Goal: Transaction & Acquisition: Purchase product/service

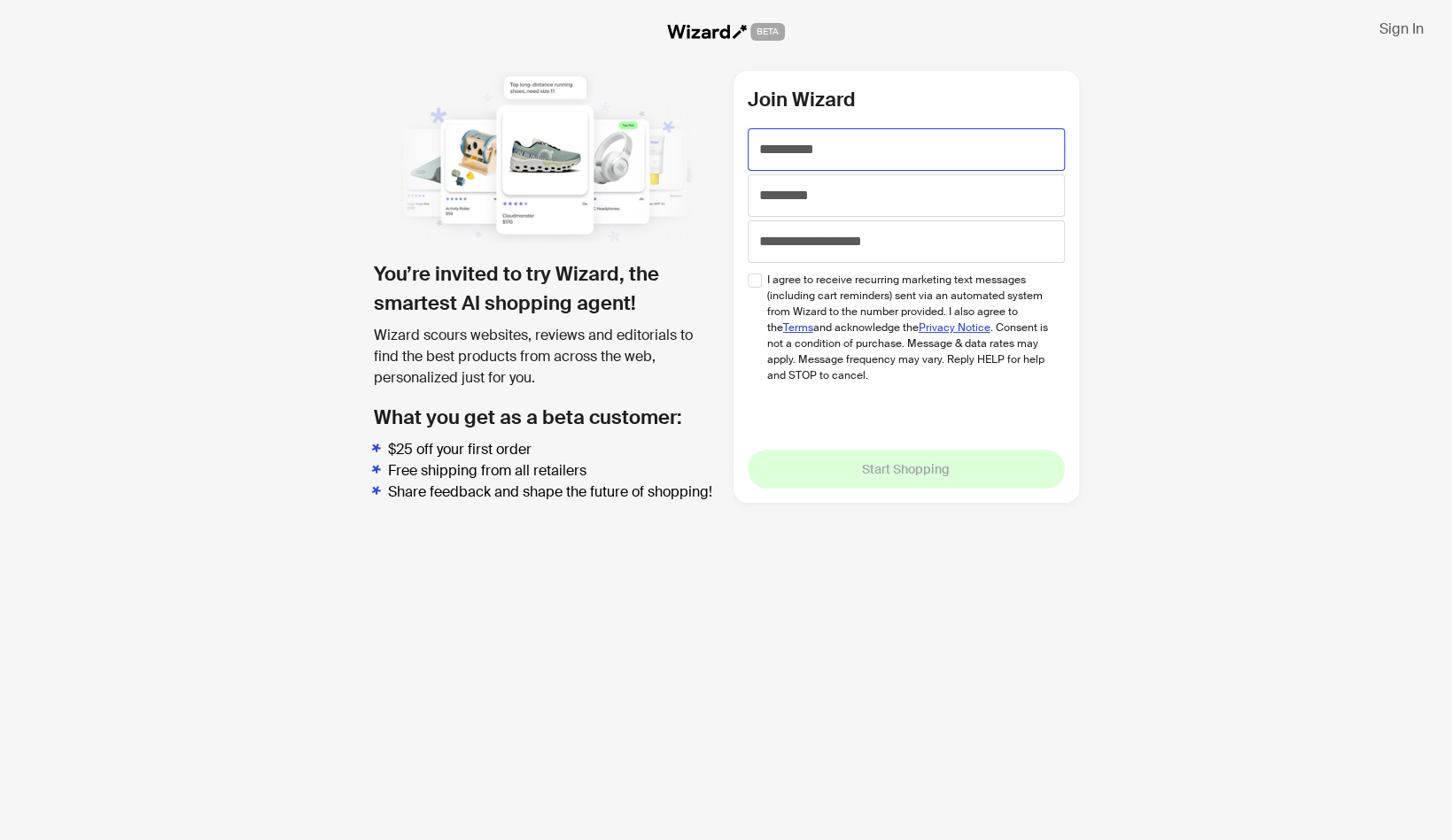
click at [821, 141] on input "text" at bounding box center [905, 149] width 317 height 42
type input "*****"
type input "*"
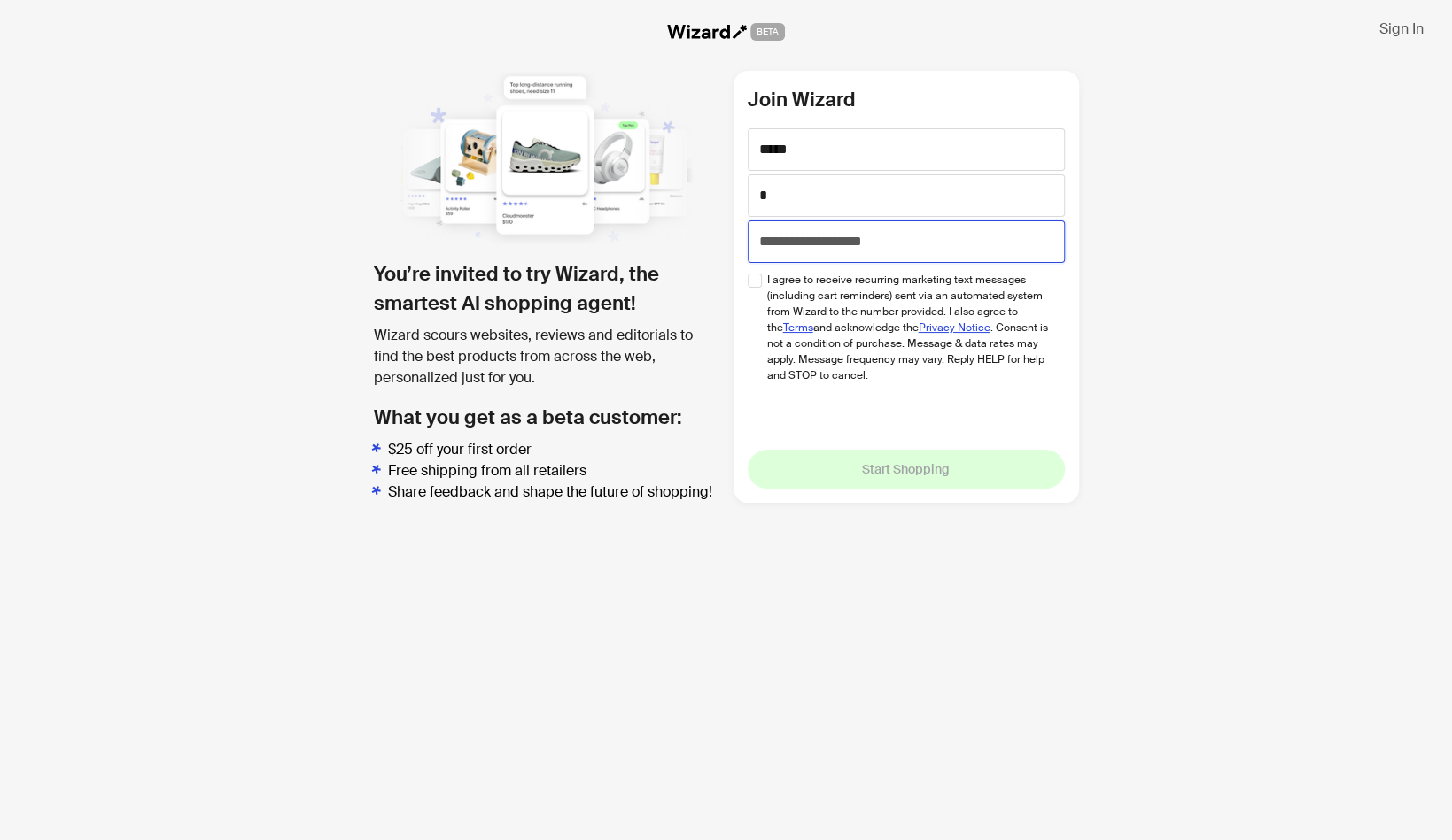
click at [818, 244] on input "tel" at bounding box center [905, 241] width 317 height 42
type input "**********"
click at [762, 287] on div "I agree to receive recurring marketing text messages (including cart reminders)…" at bounding box center [905, 325] width 317 height 117
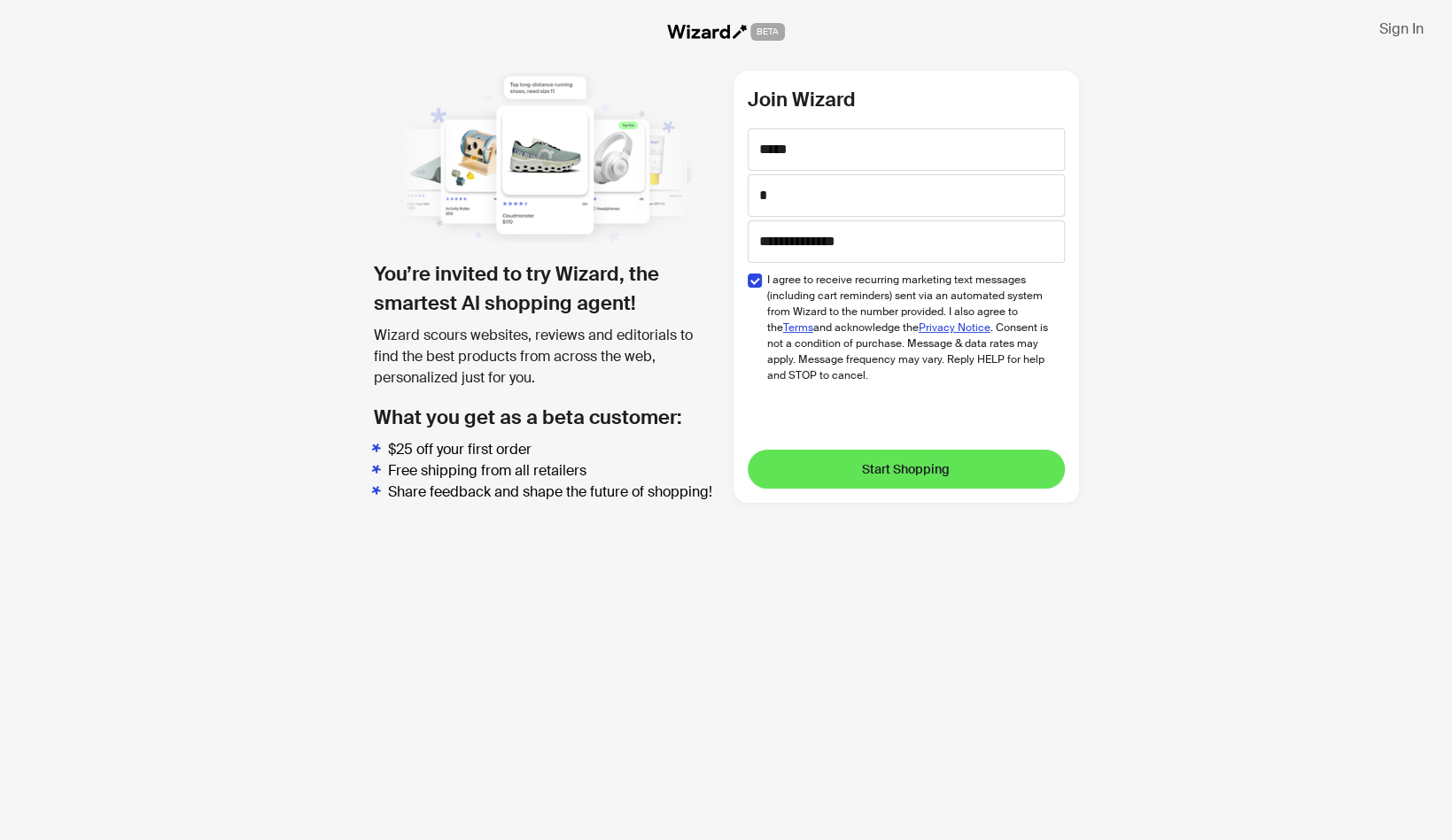
click at [922, 478] on button "Start Shopping" at bounding box center [905, 469] width 317 height 39
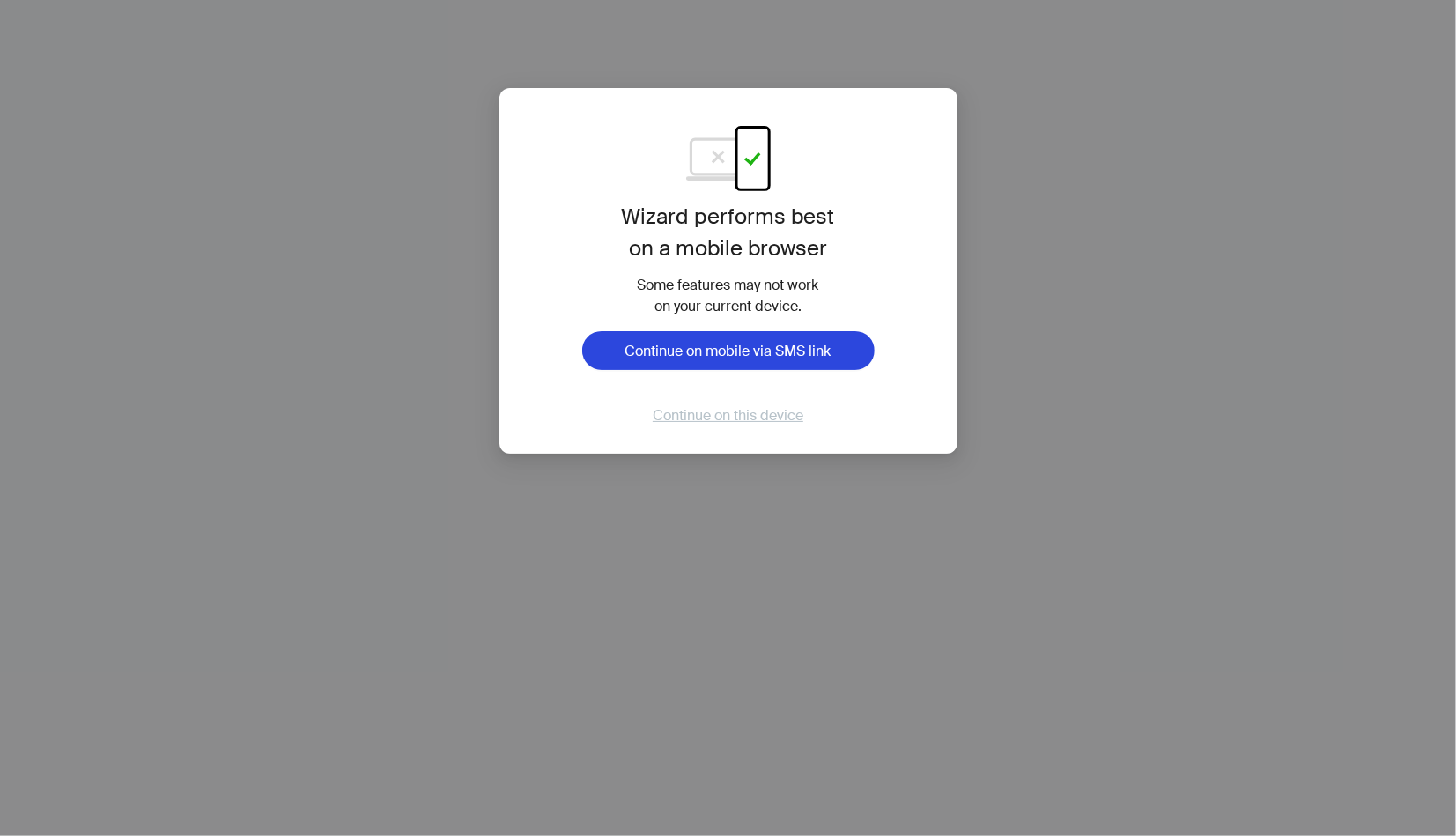
click at [735, 421] on span "Continue on this device" at bounding box center [728, 415] width 150 height 19
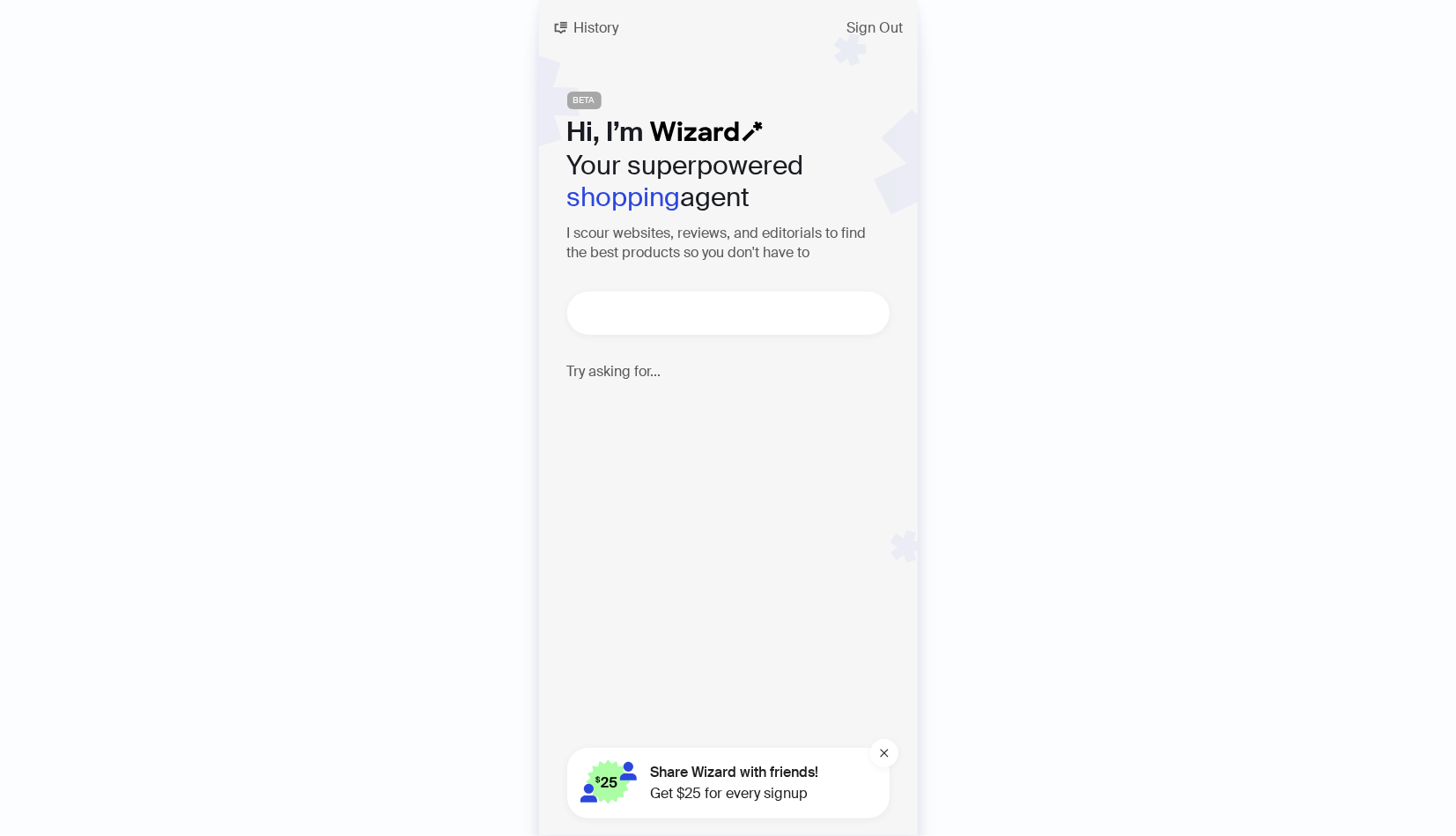
click at [671, 321] on textarea at bounding box center [735, 313] width 309 height 22
type textarea "**********"
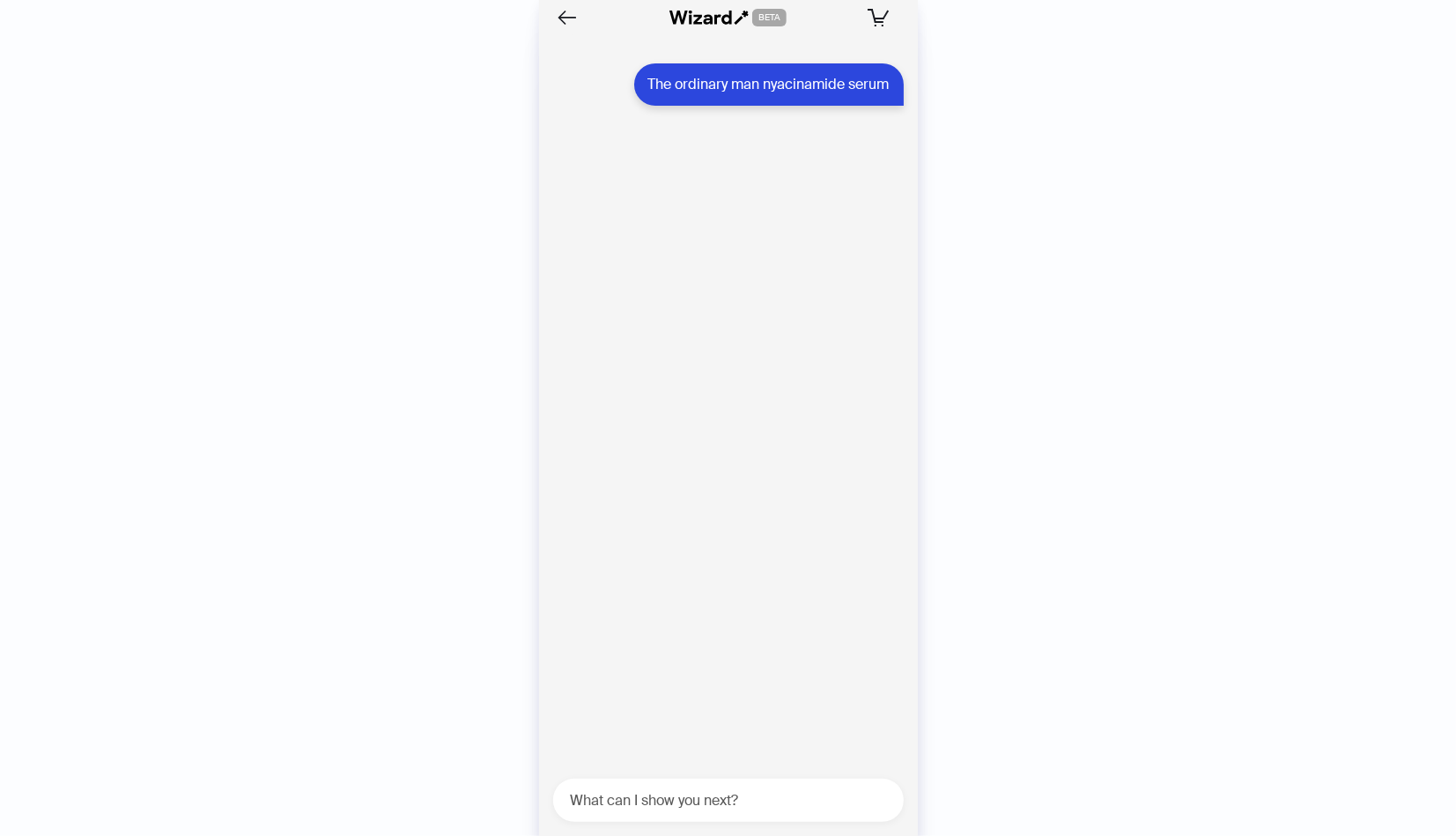
scroll to position [24, 0]
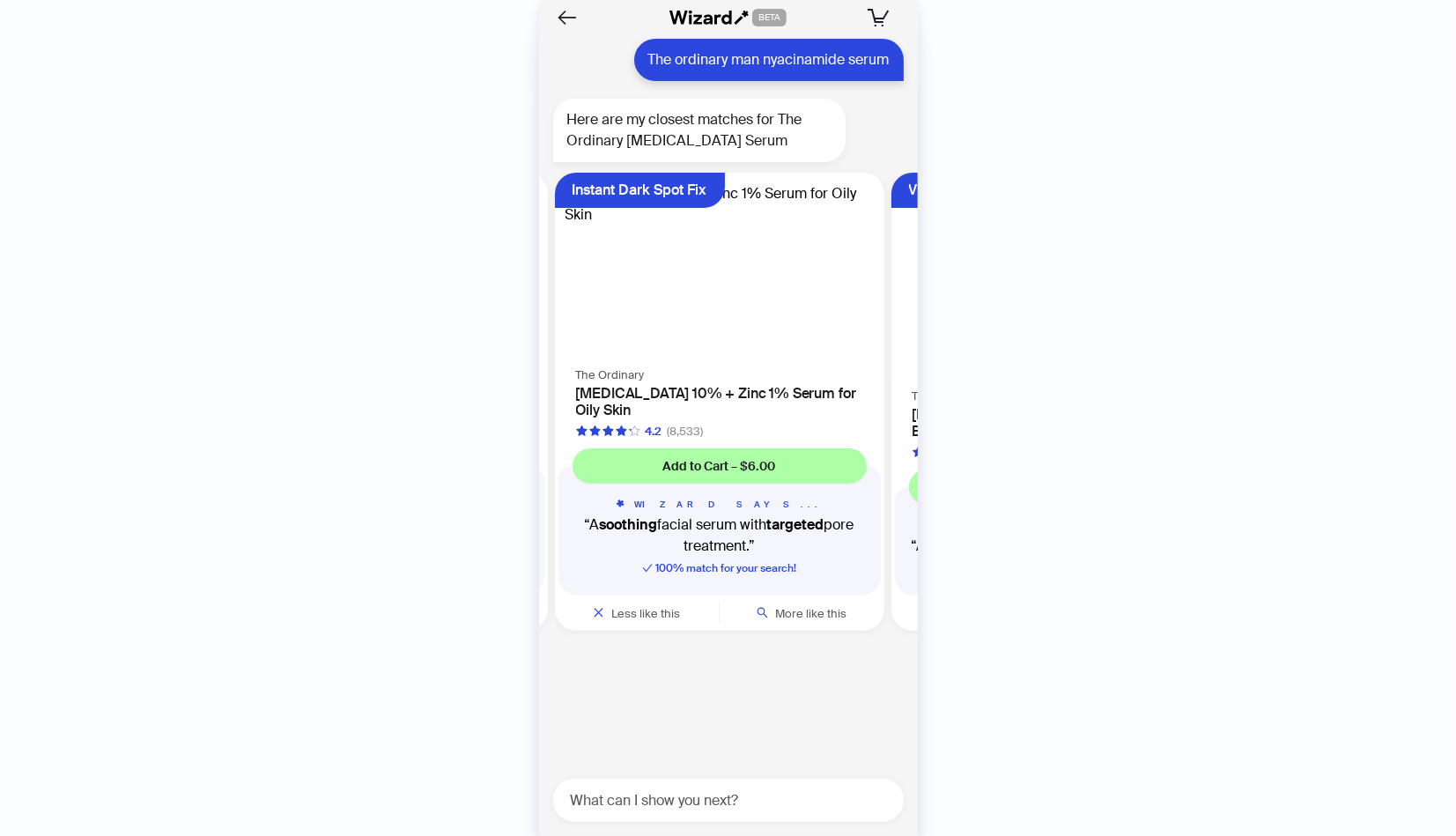
scroll to position [0, 332]
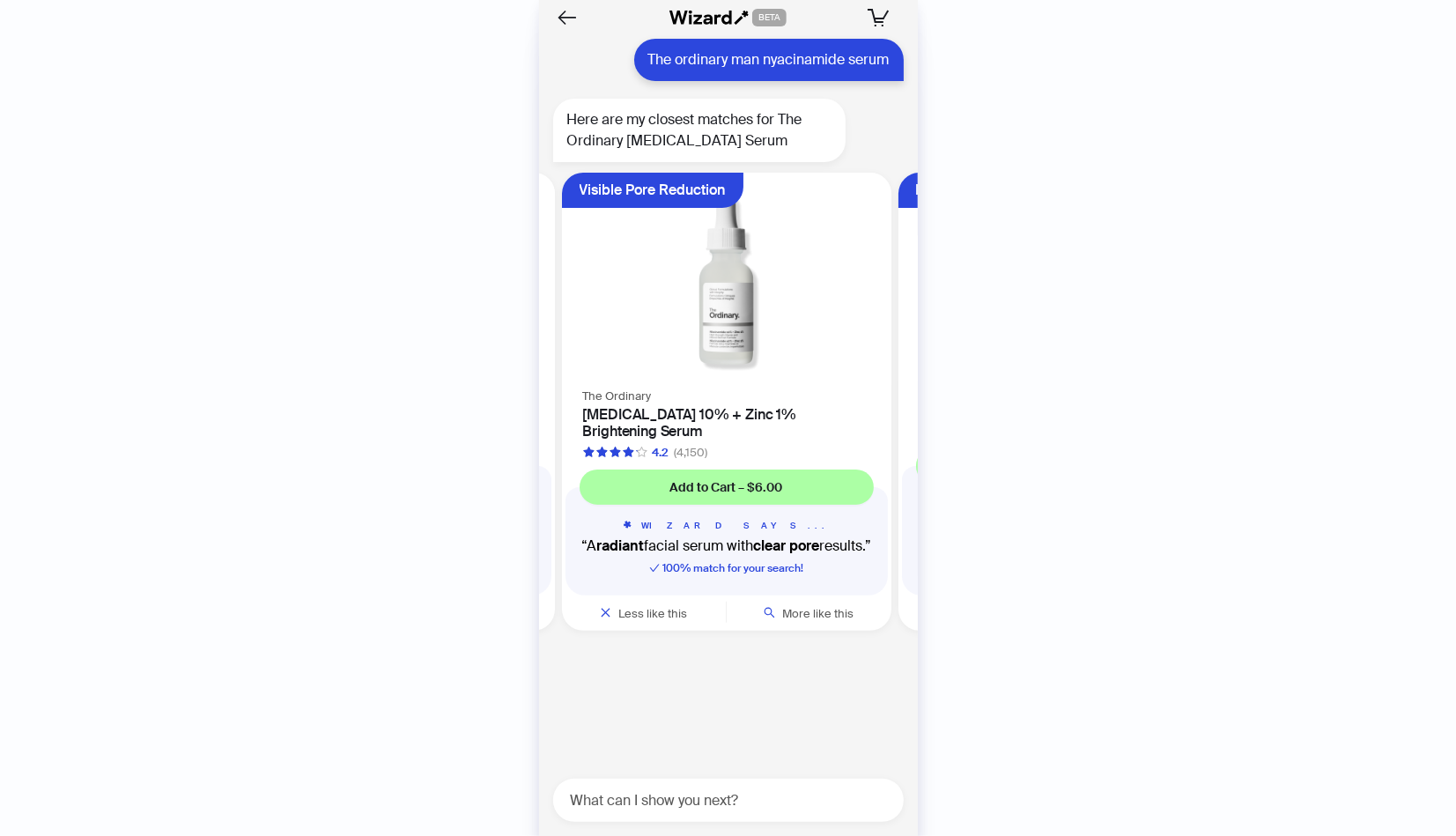
scroll to position [0, 669]
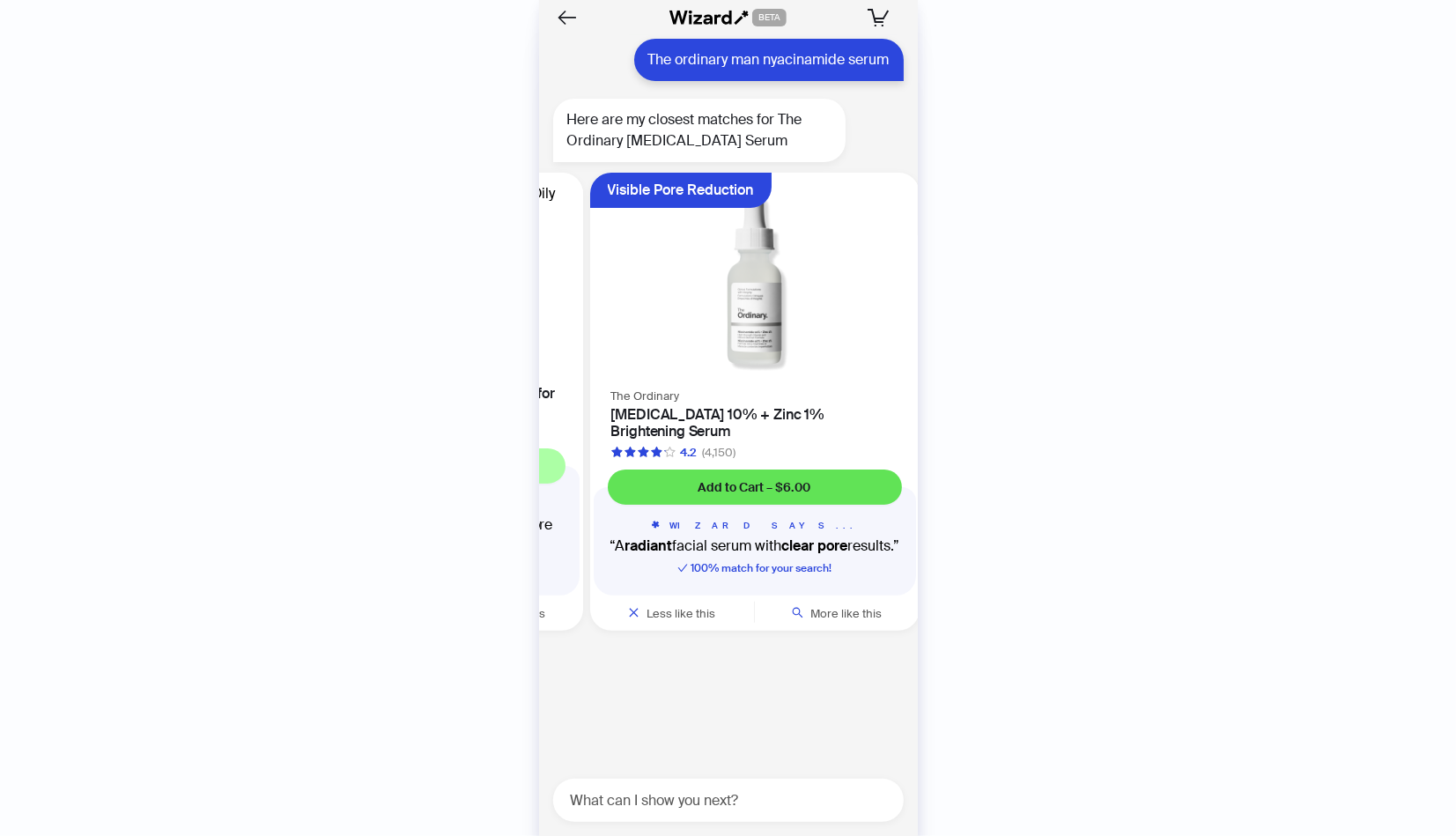
scroll to position [0, 669]
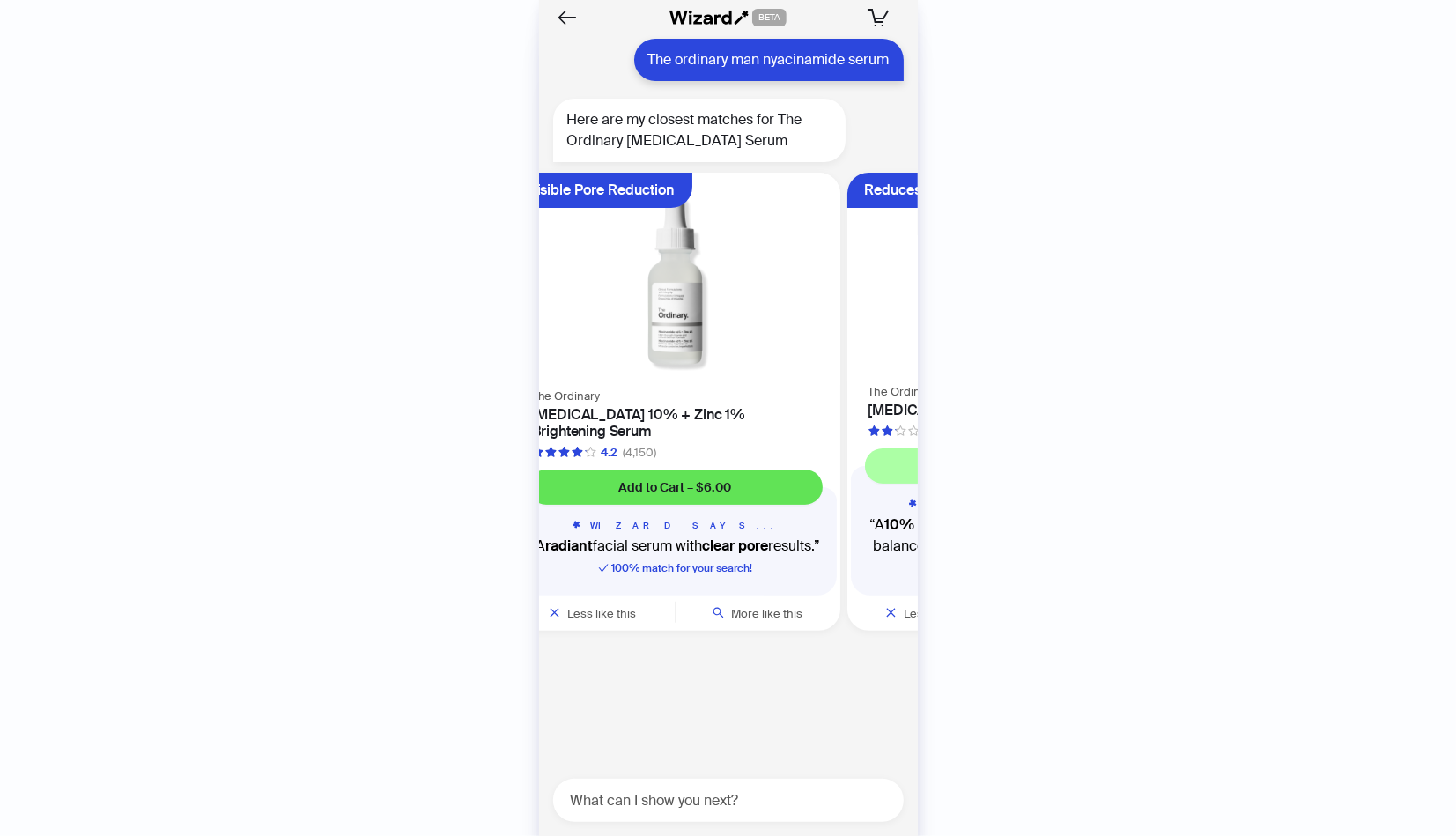
scroll to position [0, 669]
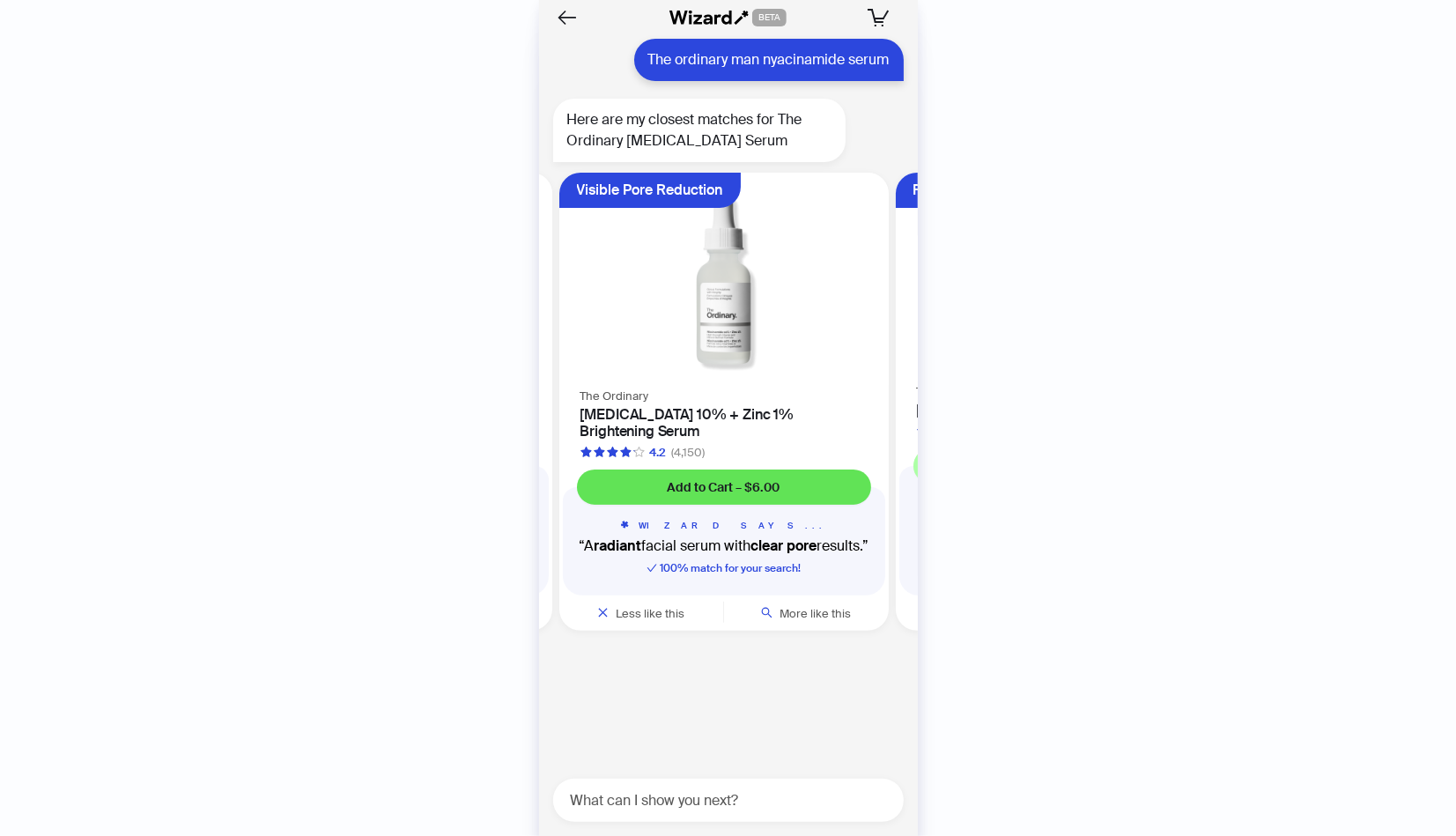
click at [750, 480] on span "Add to Cart – $6.00" at bounding box center [724, 487] width 112 height 16
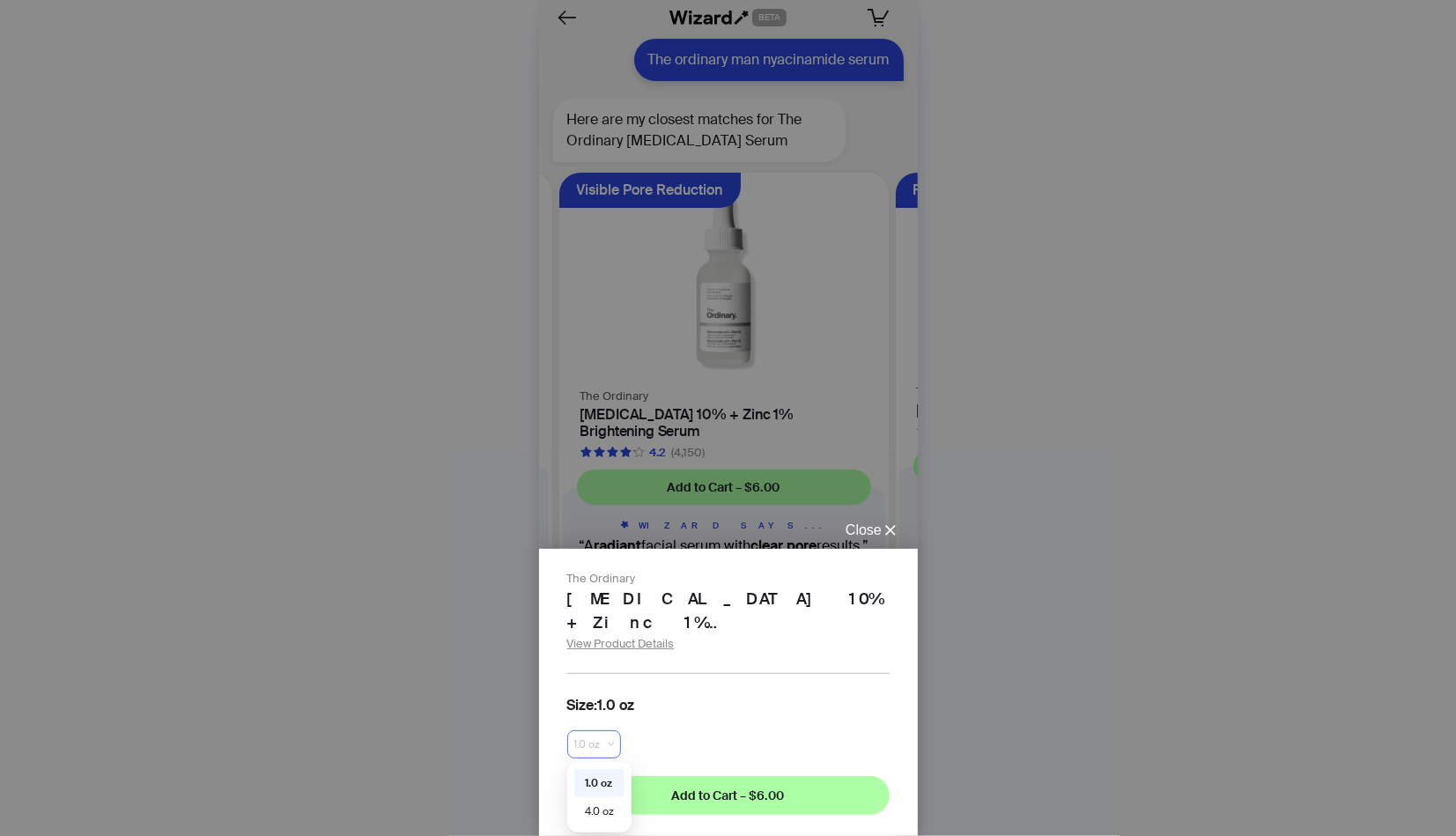
click at [610, 751] on span "1.0 oz" at bounding box center [594, 744] width 40 height 26
click at [610, 814] on div "4.0 oz" at bounding box center [600, 812] width 29 height 16
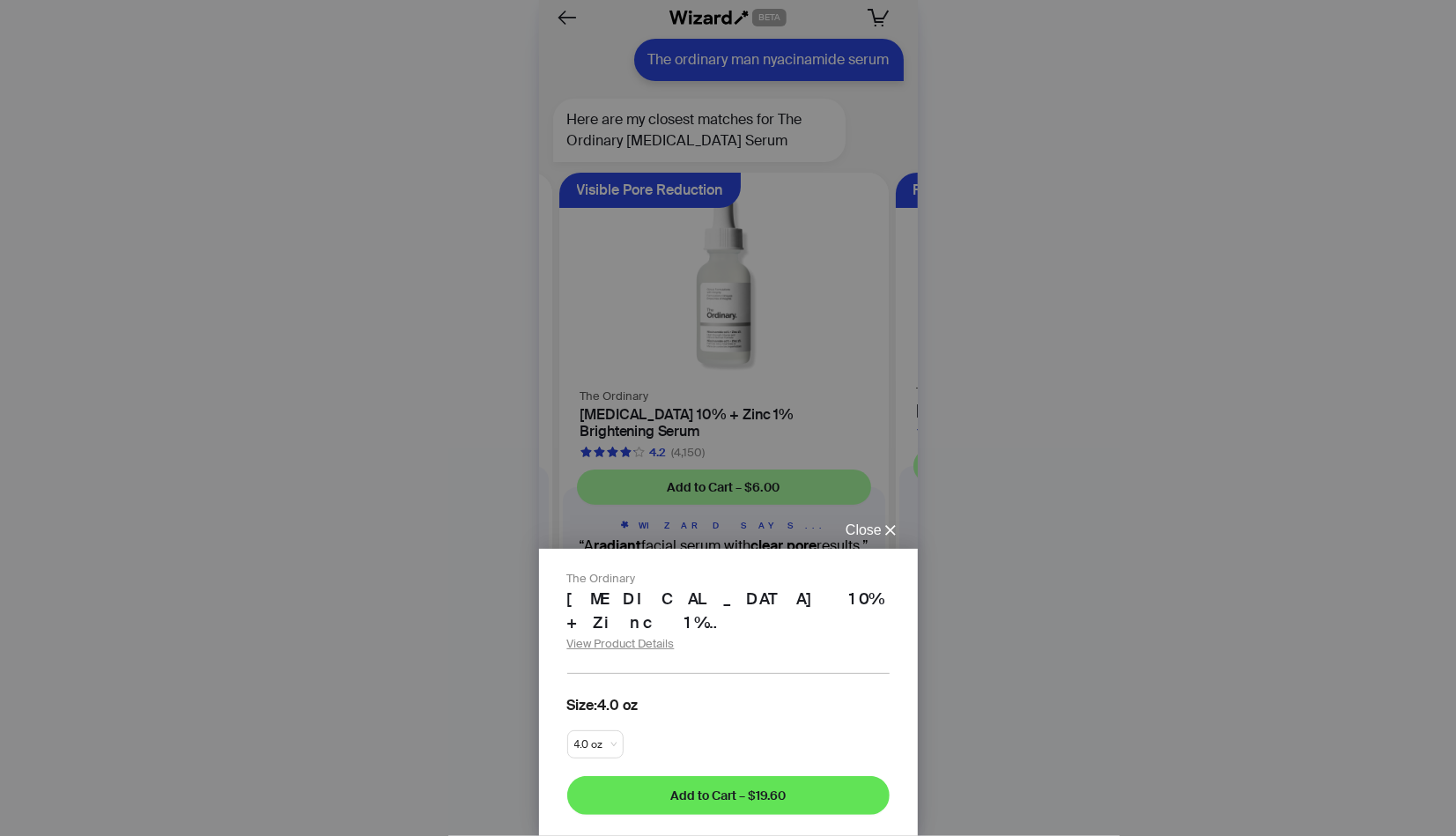
click at [762, 791] on span "Add to Cart – $19.60" at bounding box center [728, 796] width 115 height 16
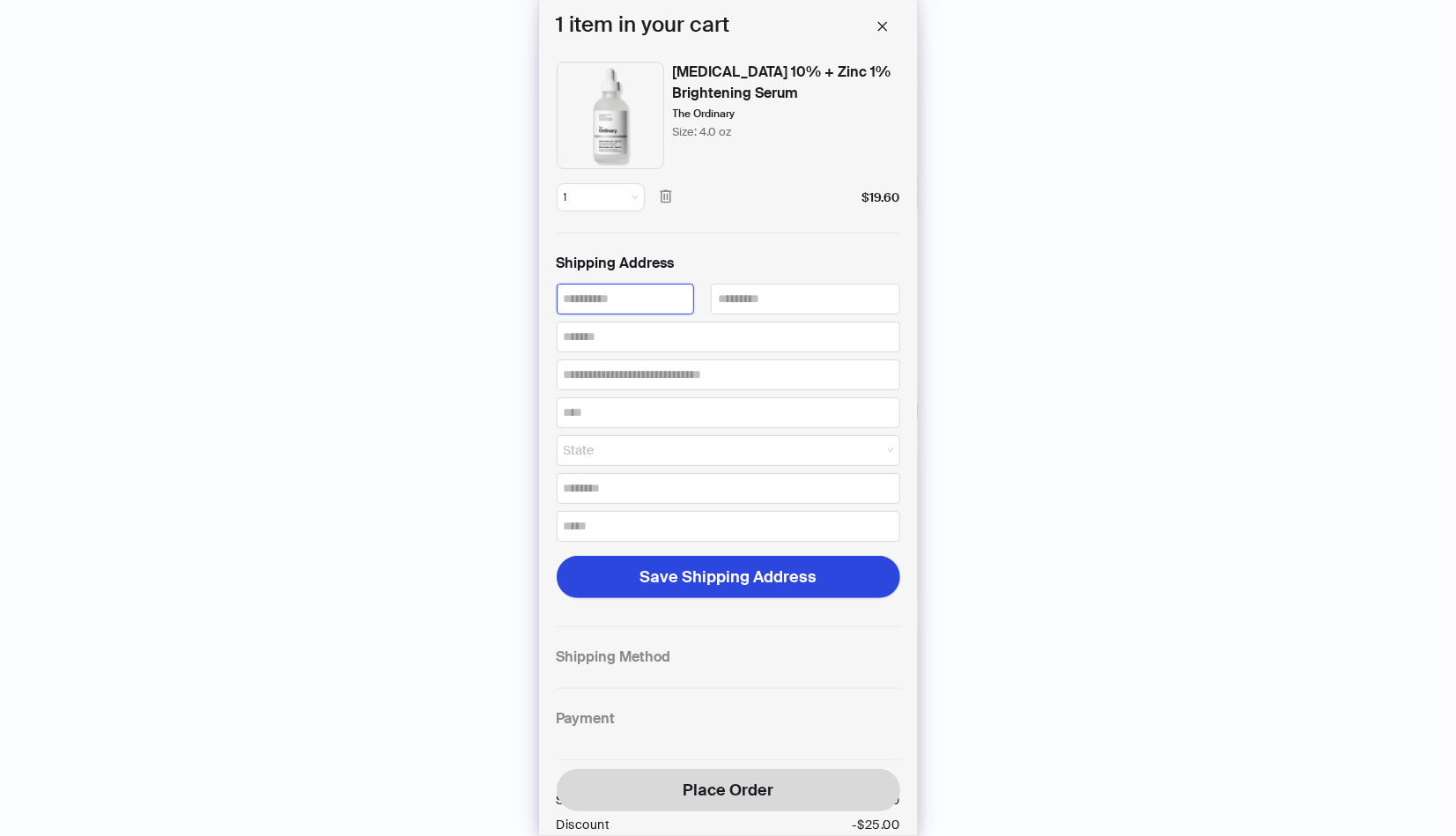
click at [610, 291] on input "text" at bounding box center [625, 299] width 138 height 31
type input "*"
type input "*****"
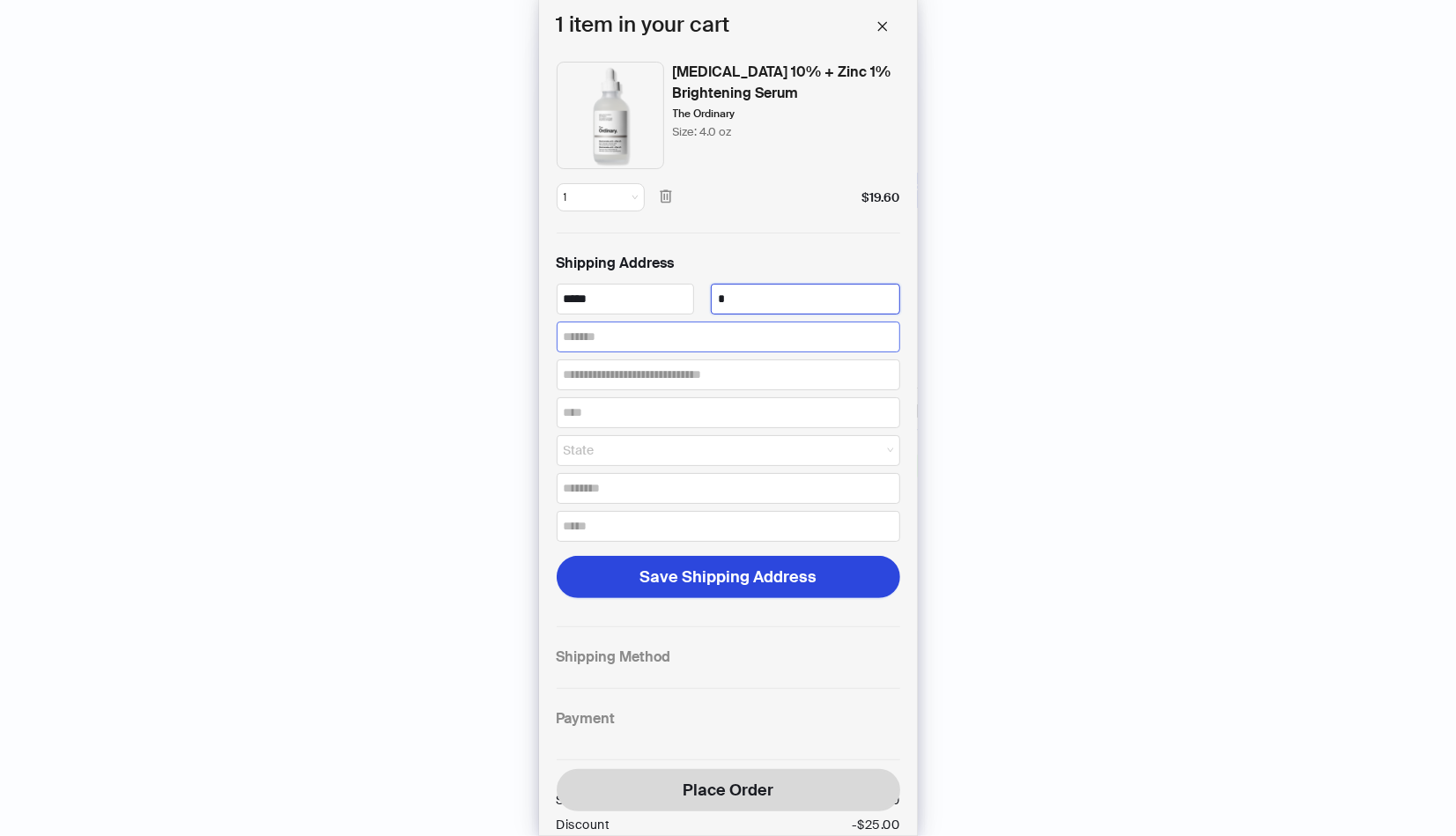
type input "*"
click at [619, 336] on input "text" at bounding box center [728, 337] width 344 height 31
type input "**********"
click at [641, 380] on input "text" at bounding box center [728, 375] width 344 height 31
type input "*******"
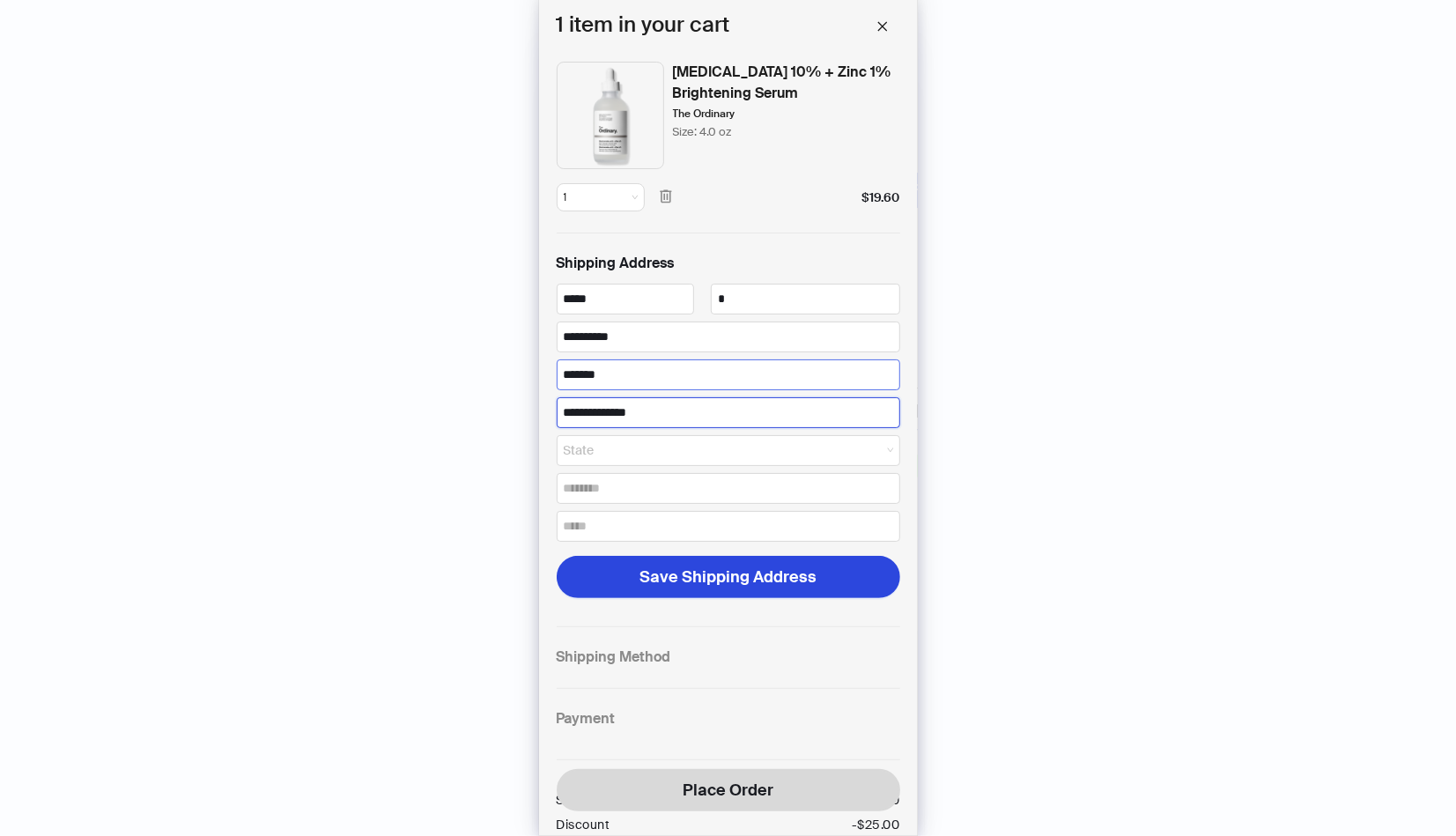
type input "**********"
type input "*"
type input "****"
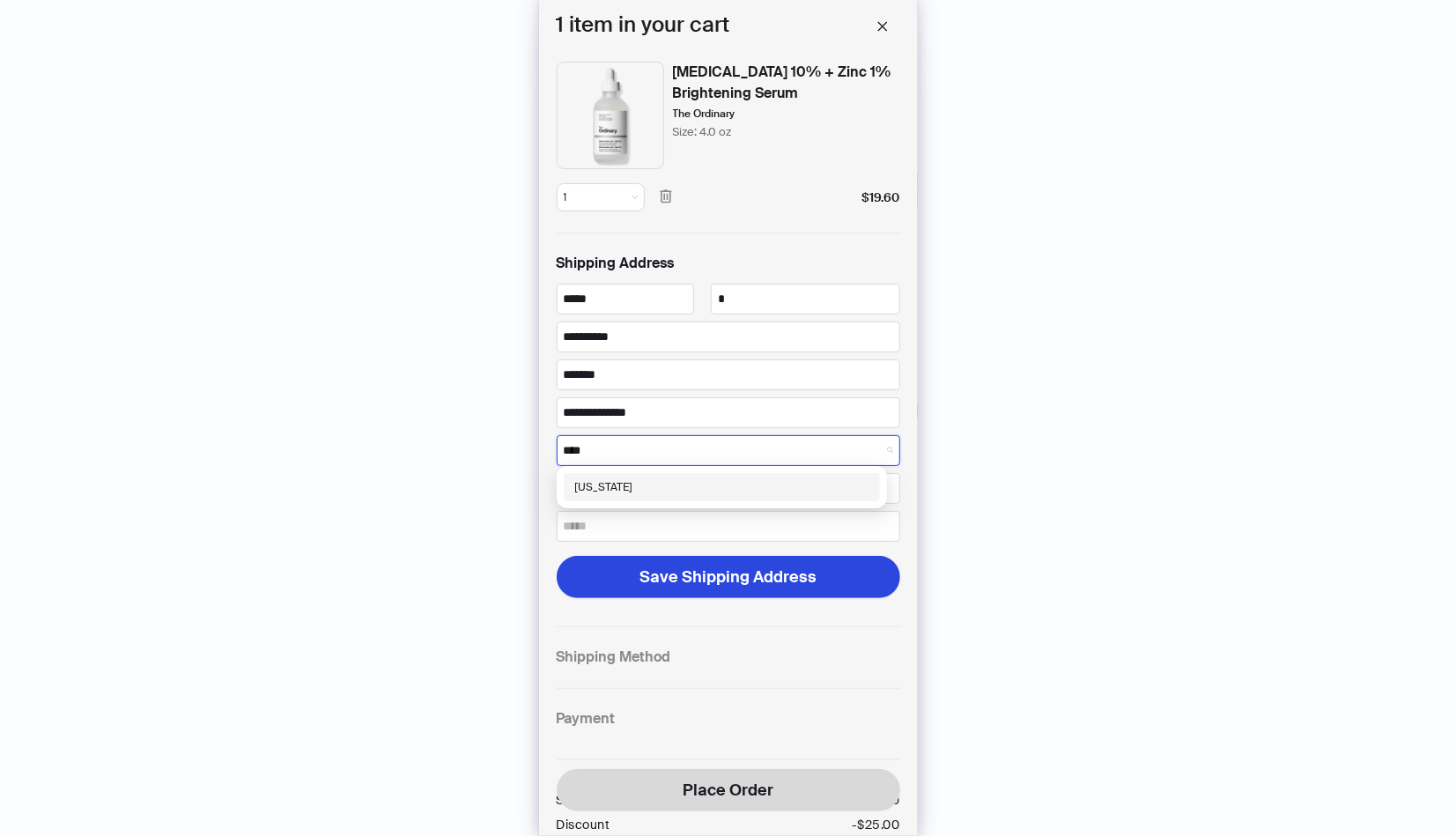
click at [644, 490] on div "[US_STATE]" at bounding box center [722, 487] width 295 height 16
click at [635, 482] on input "text" at bounding box center [728, 488] width 344 height 31
type input "*****"
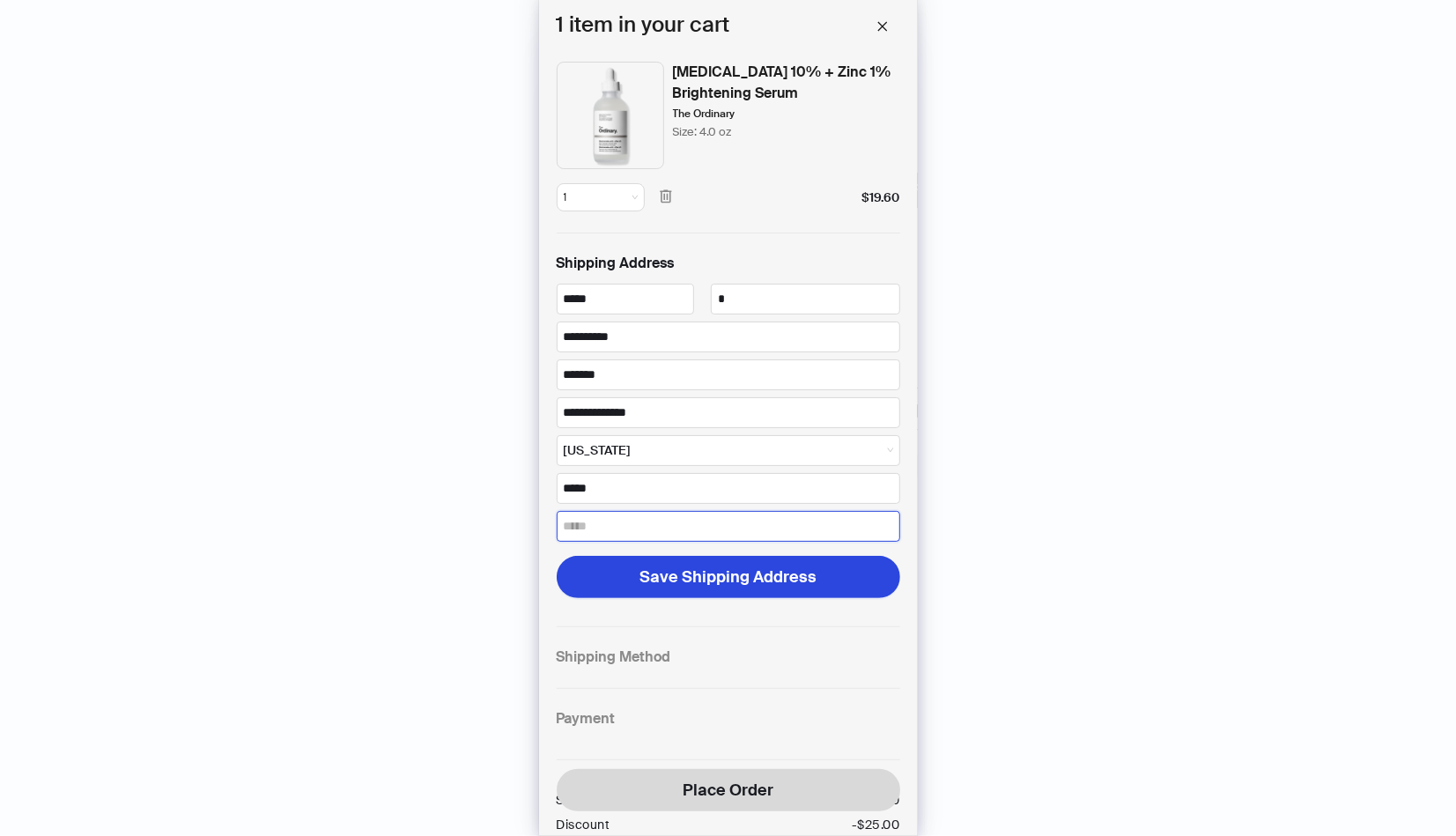
click at [607, 518] on input "email" at bounding box center [728, 526] width 344 height 31
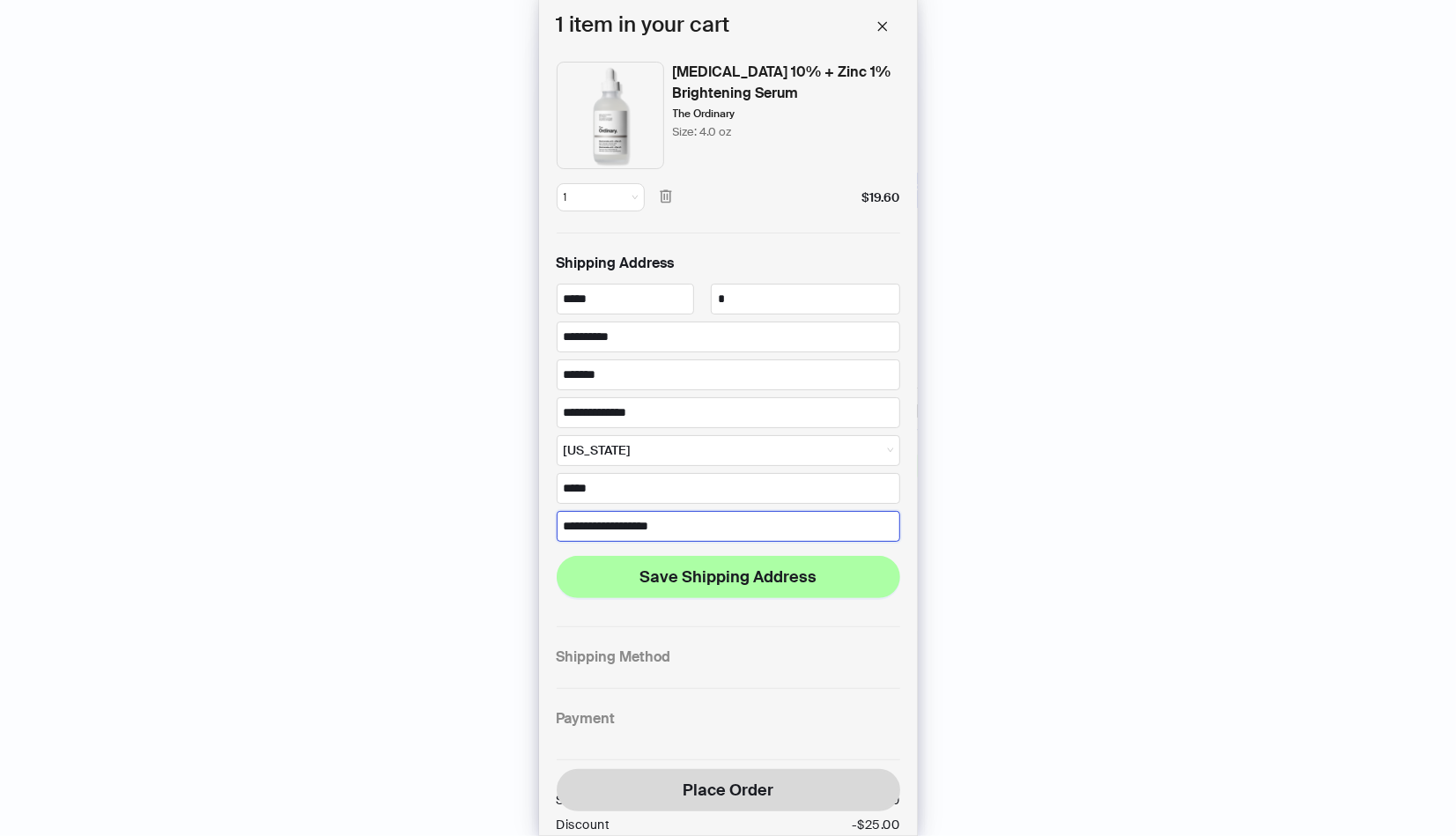
type input "**********"
click at [680, 572] on span "Save Shipping Address" at bounding box center [728, 577] width 177 height 21
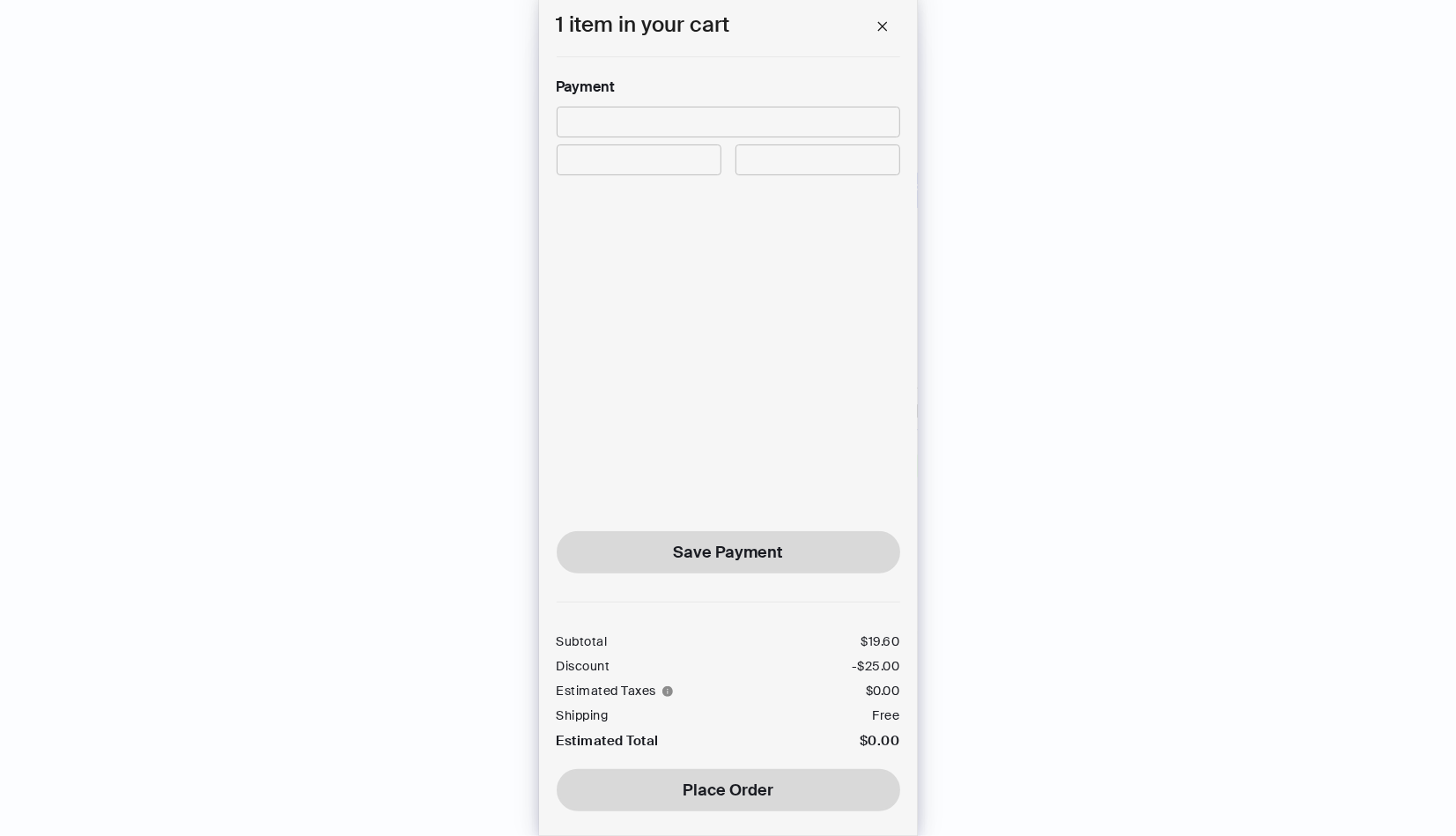
scroll to position [535, 0]
click at [655, 120] on div at bounding box center [728, 122] width 344 height 31
click at [683, 542] on span "Save Payment" at bounding box center [728, 553] width 109 height 21
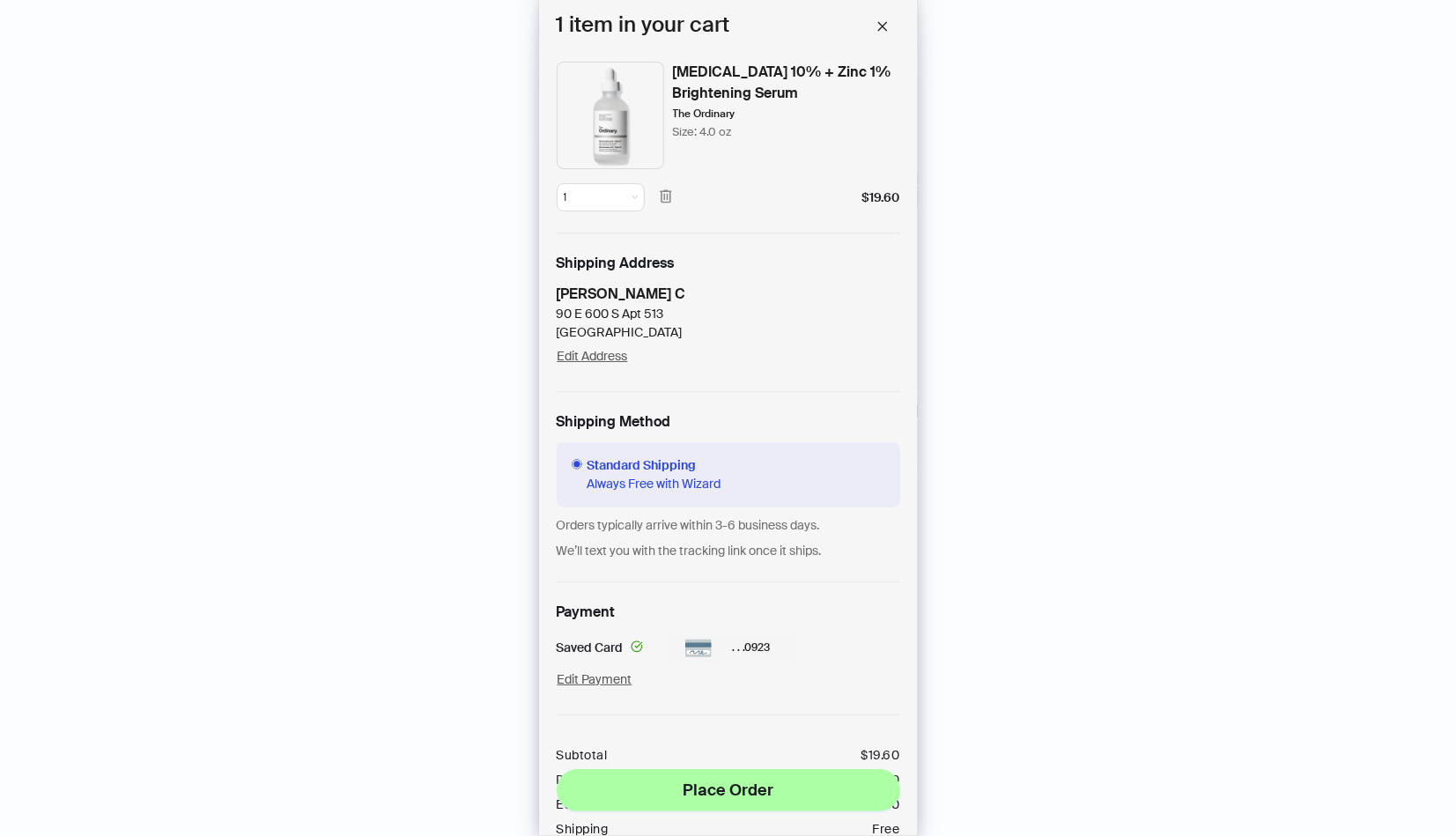
scroll to position [123, 0]
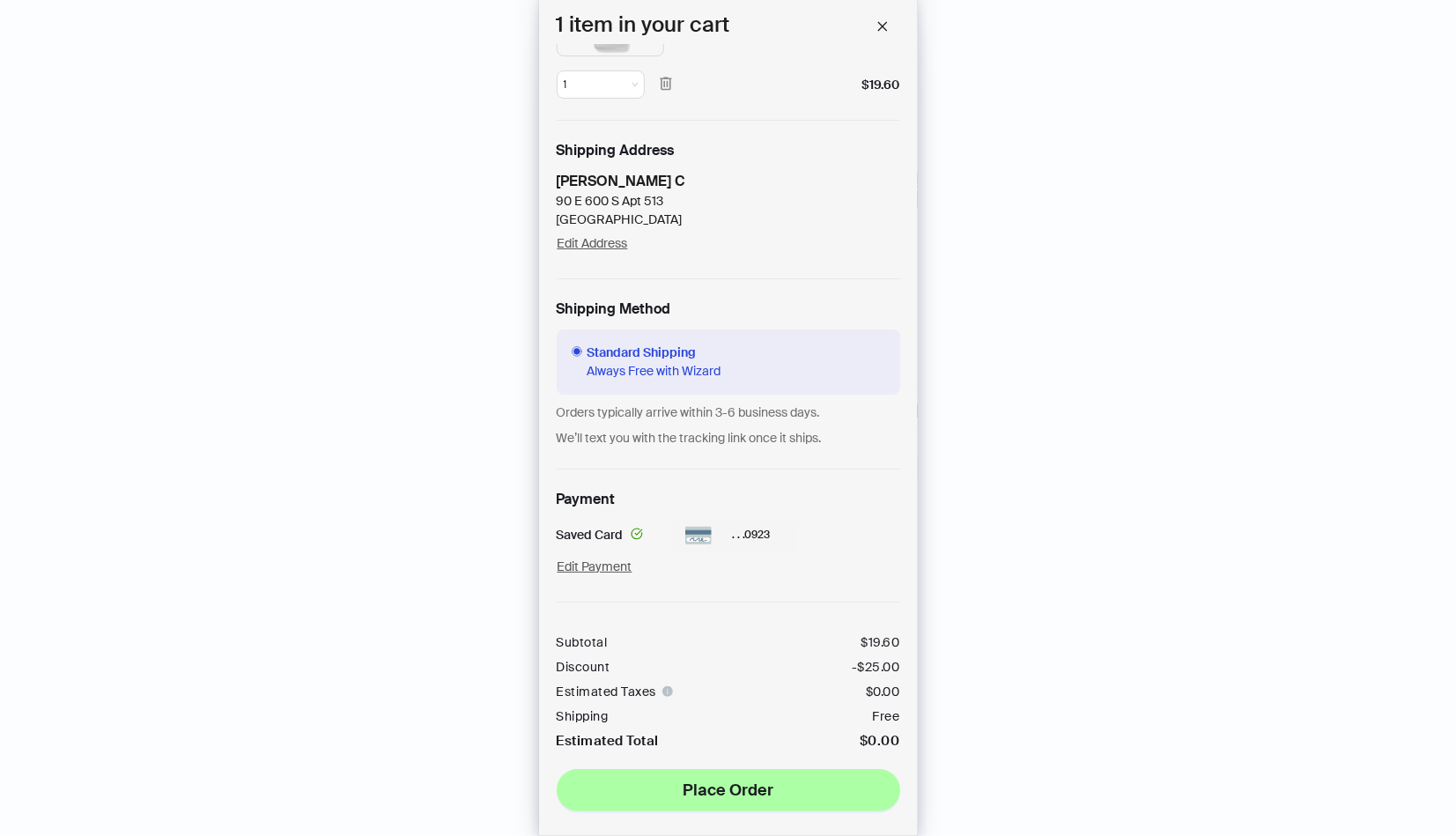
click at [666, 687] on icon "info-circle" at bounding box center [667, 691] width 11 height 11
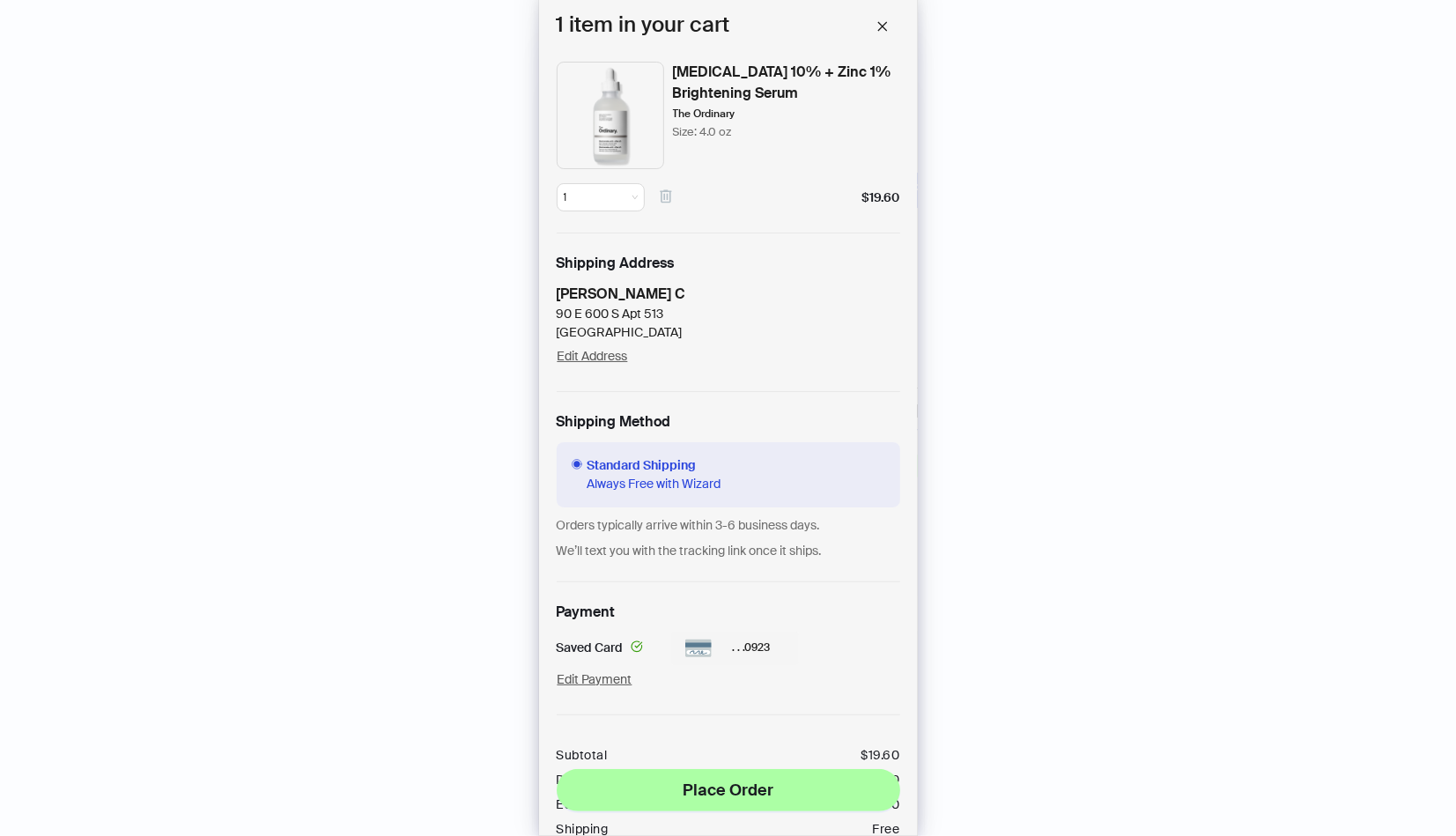
click at [665, 197] on icon "button" at bounding box center [666, 196] width 16 height 16
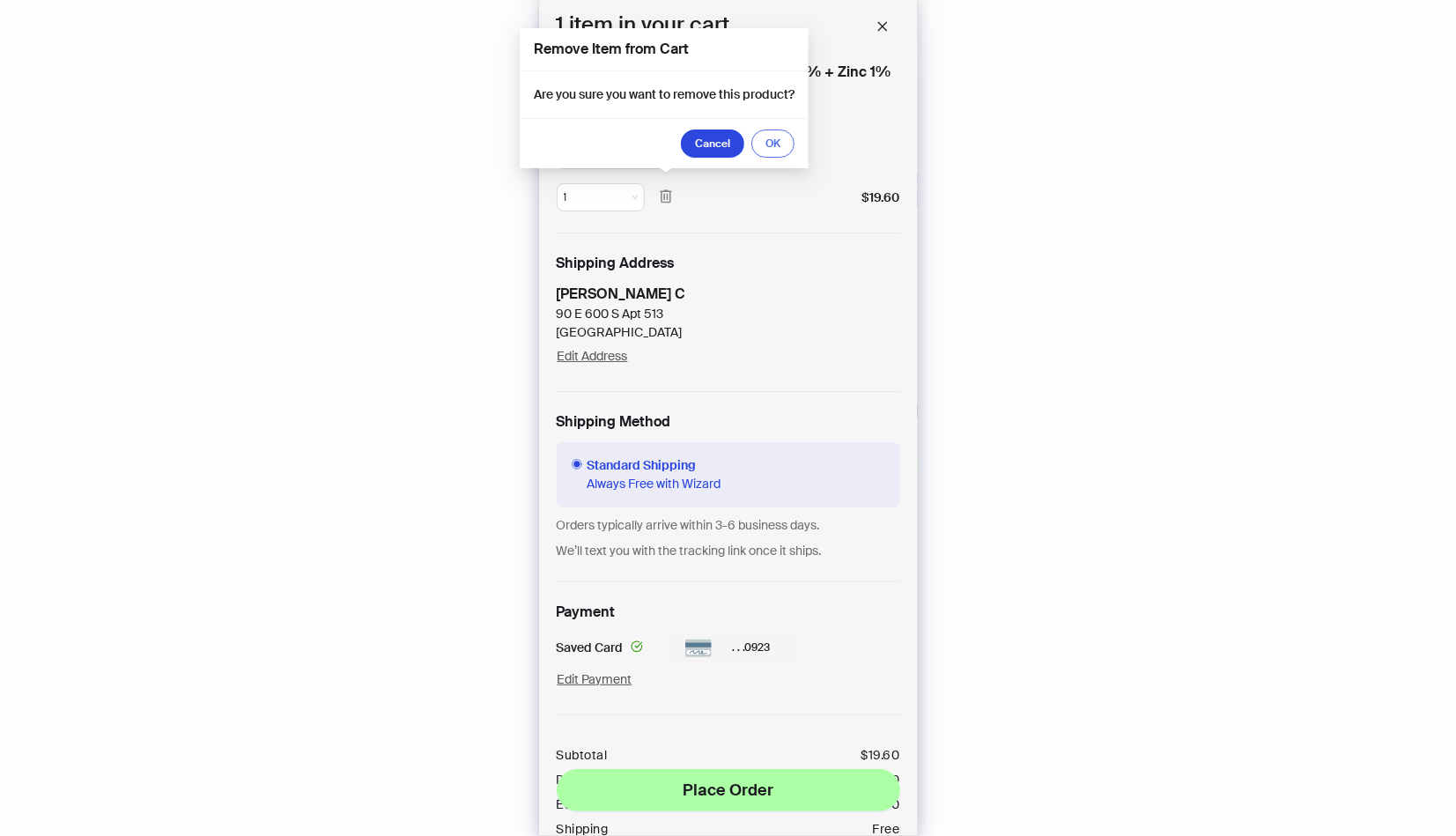
click at [770, 147] on span "OK" at bounding box center [772, 144] width 15 height 14
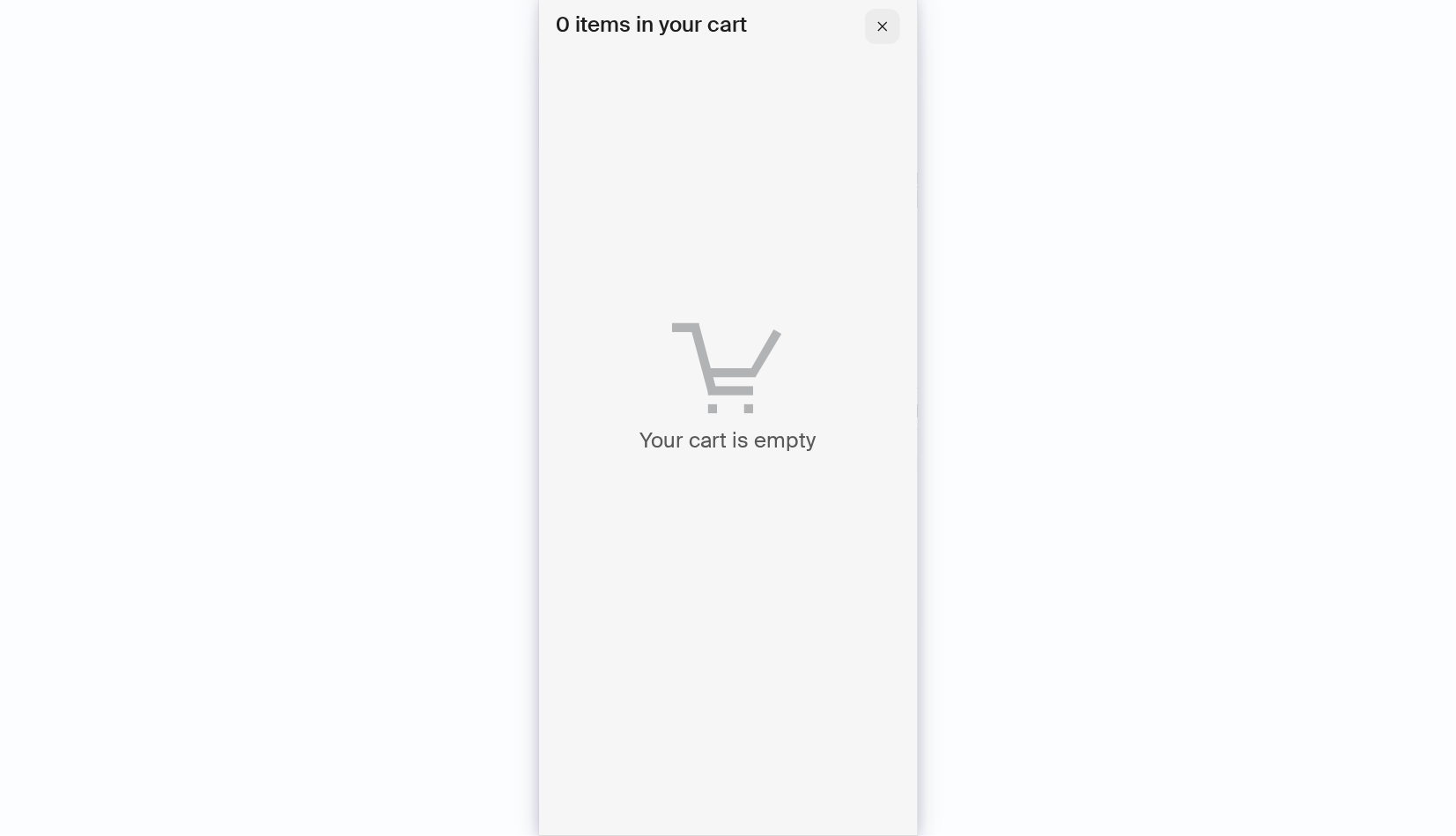
click at [884, 28] on icon "close" at bounding box center [883, 26] width 13 height 13
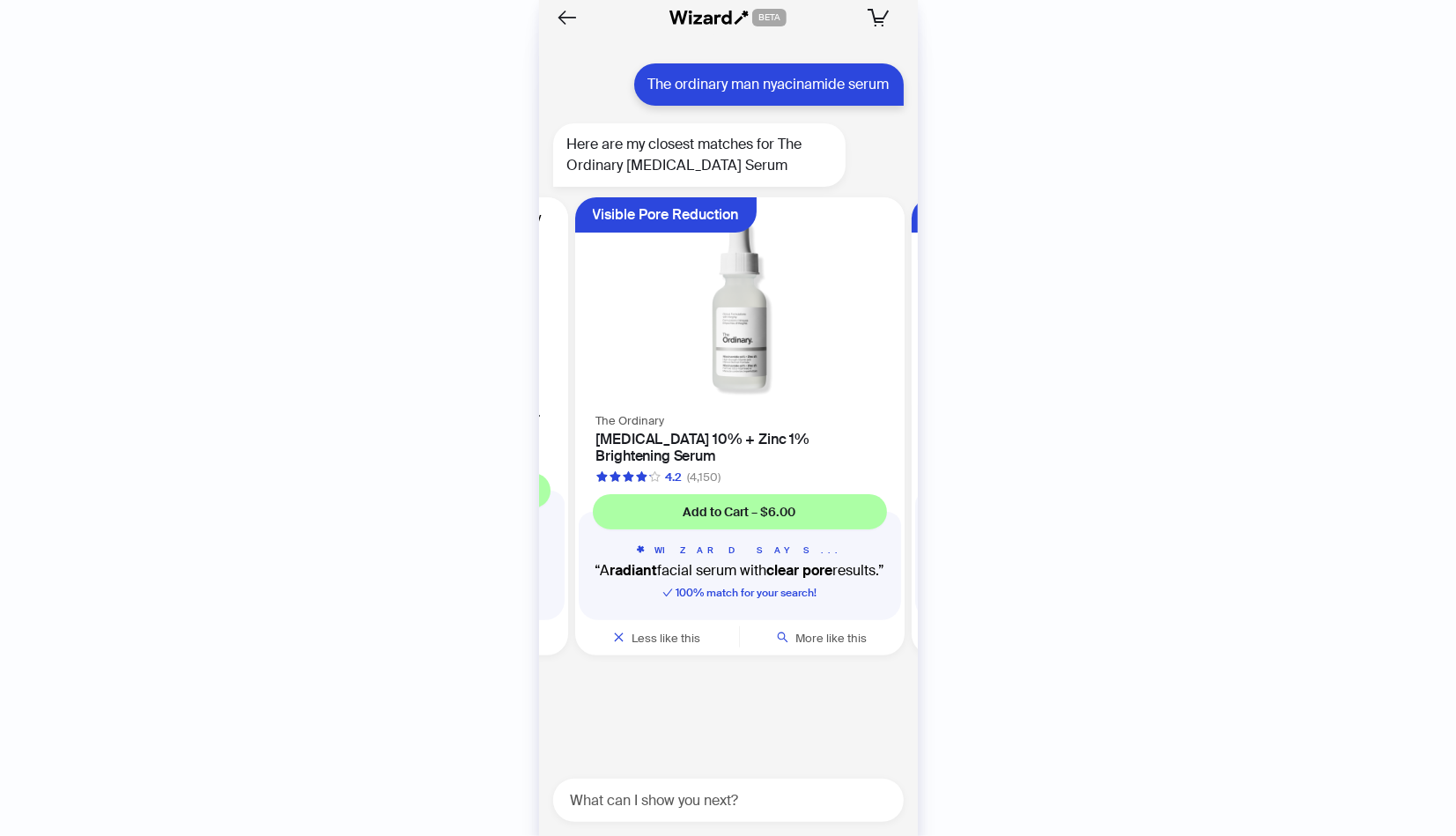
scroll to position [0, 669]
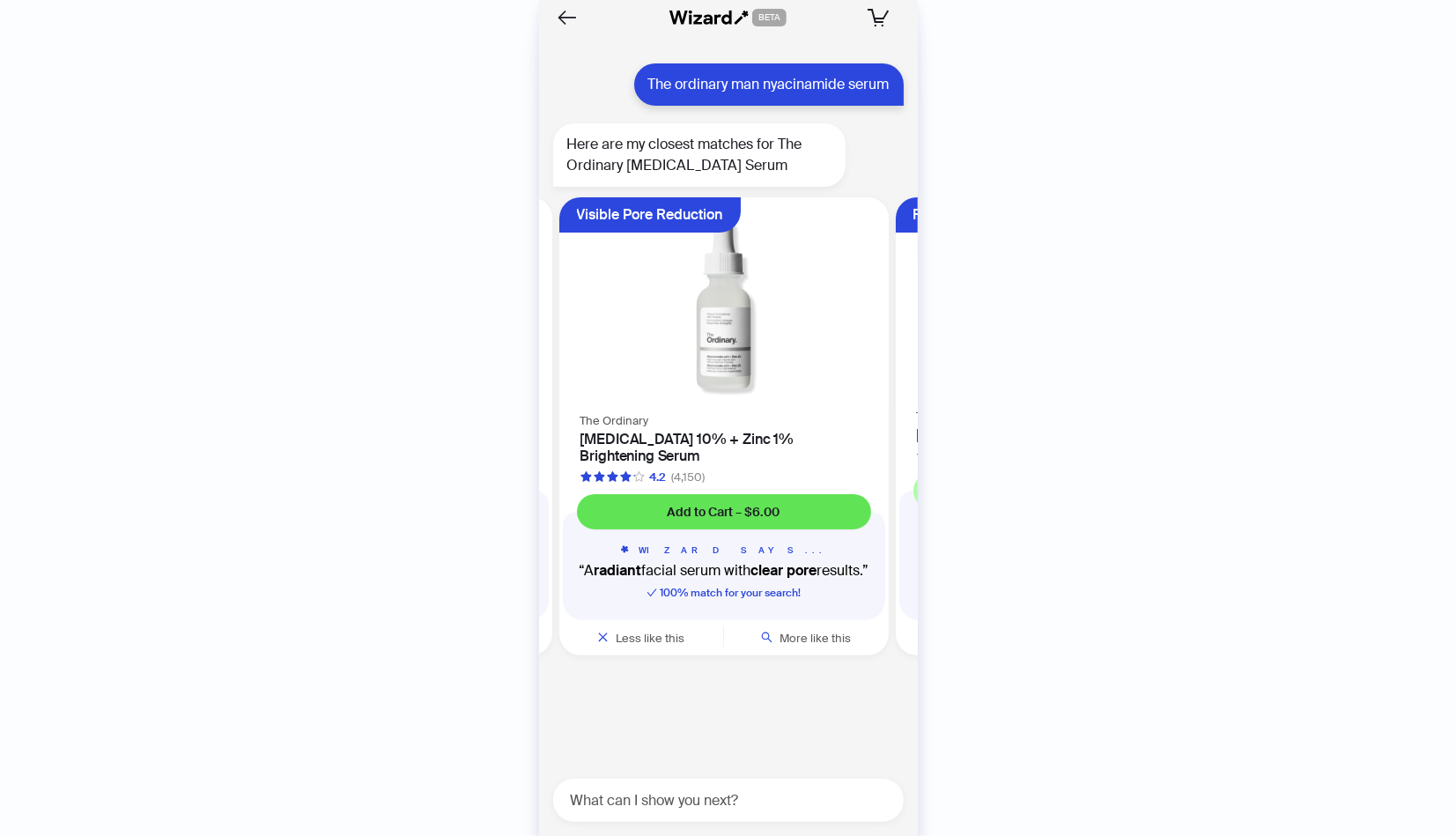
click at [689, 494] on button "Add to Cart – $6.00" at bounding box center [724, 512] width 294 height 35
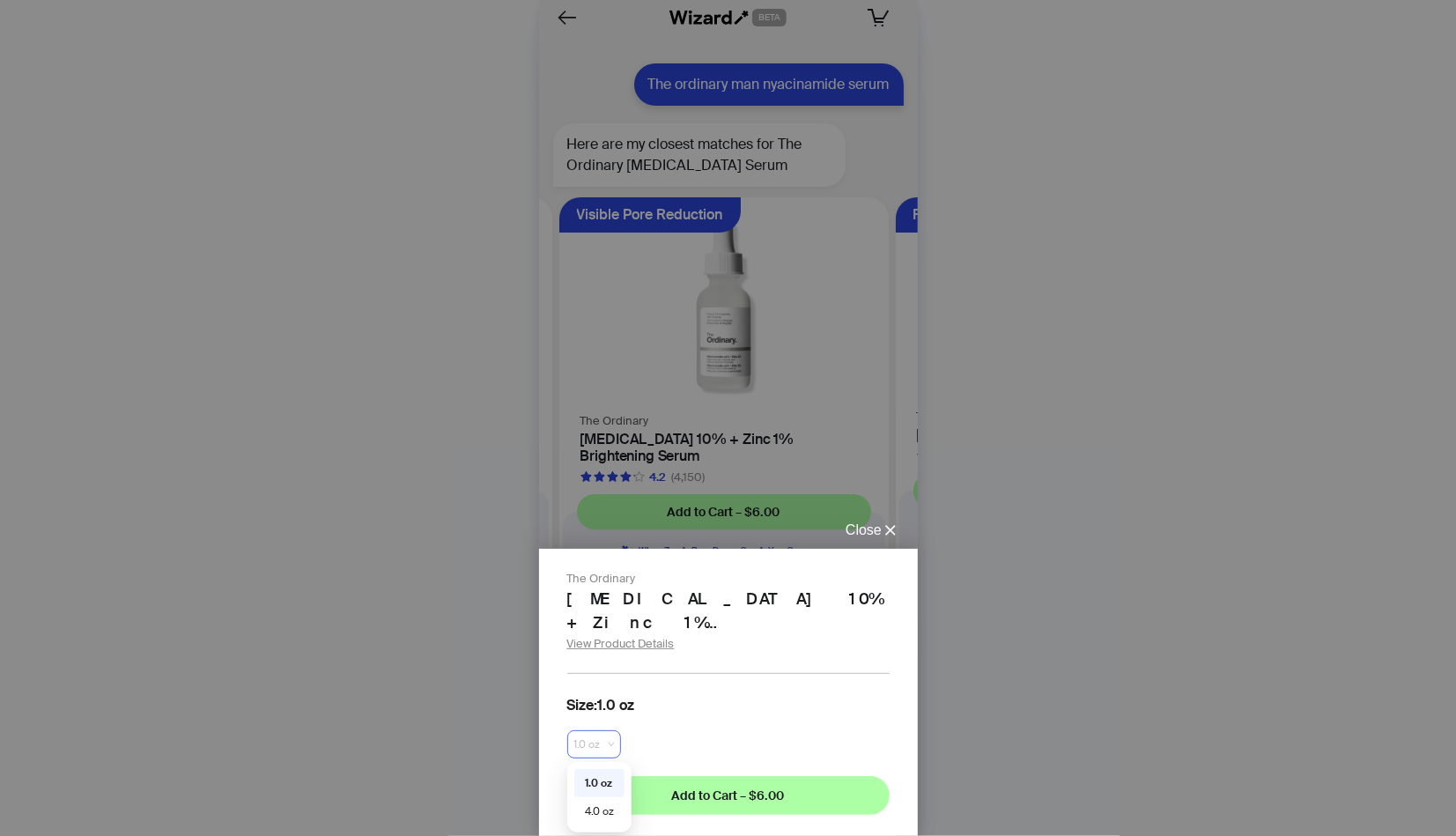
click at [613, 747] on span "1.0 oz" at bounding box center [594, 744] width 40 height 26
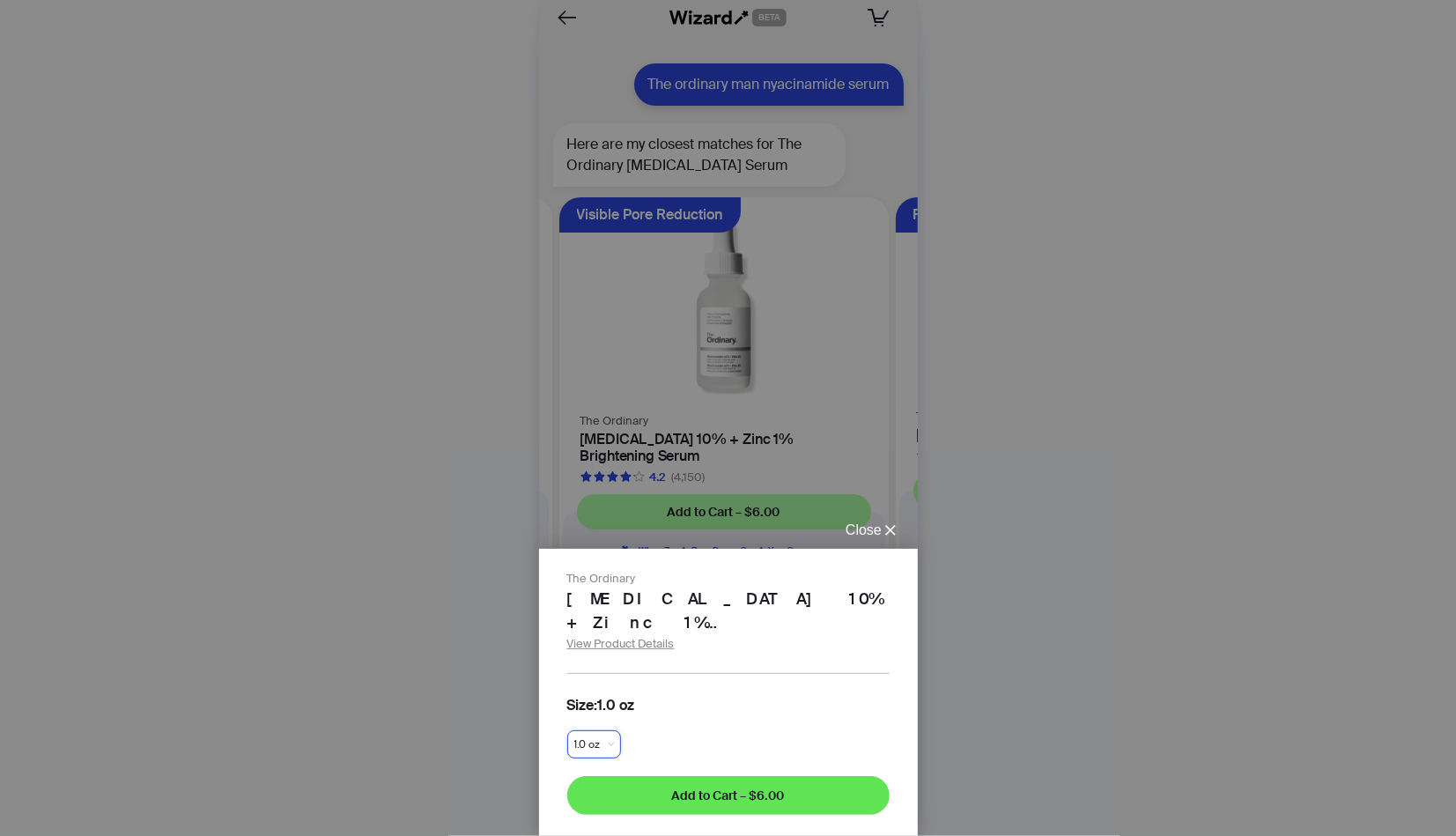
click at [776, 788] on span "Add to Cart – $6.00" at bounding box center [728, 796] width 112 height 16
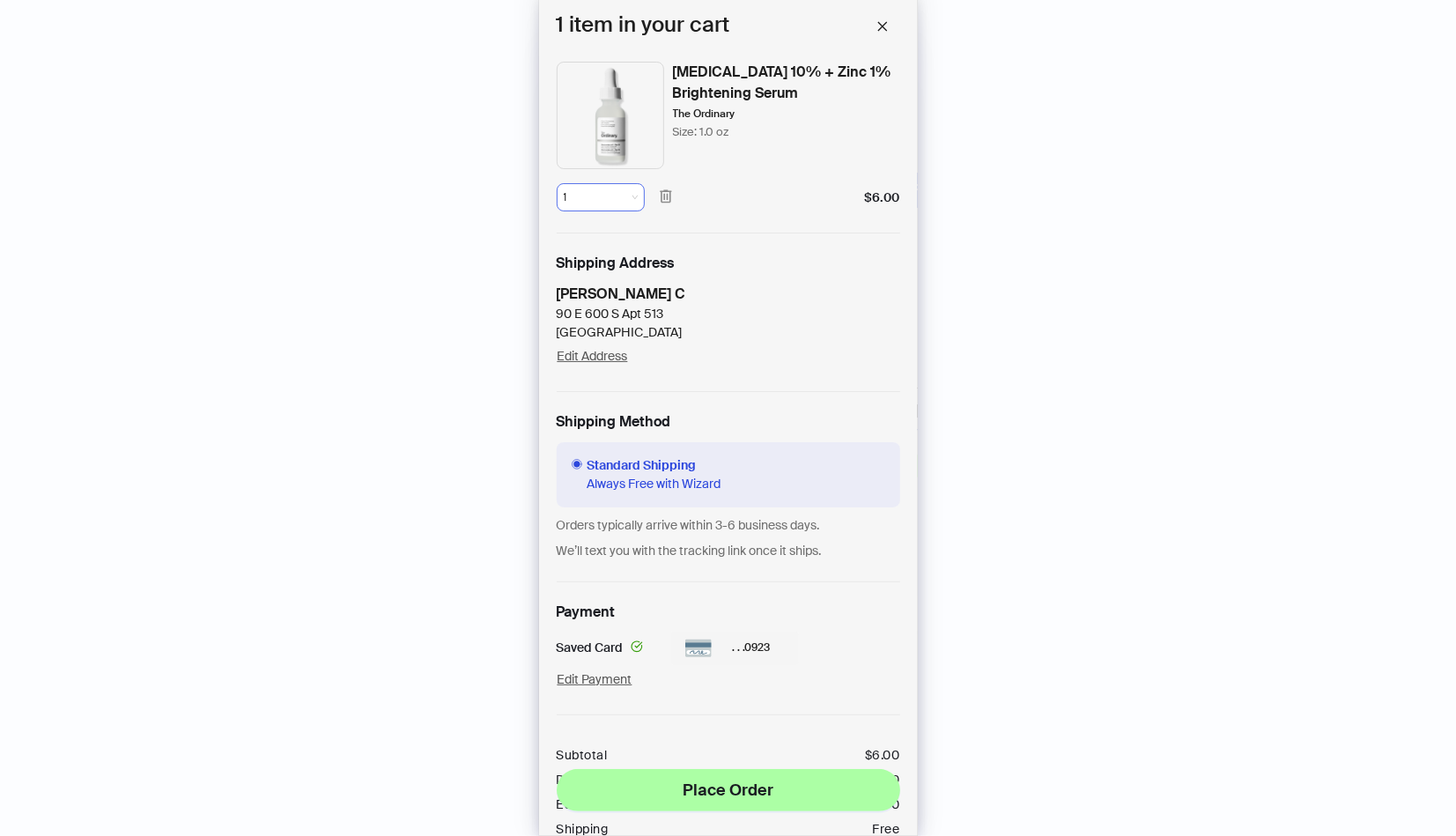
click at [619, 198] on span "1" at bounding box center [601, 197] width 74 height 26
click at [588, 300] on div "3" at bounding box center [601, 291] width 74 height 28
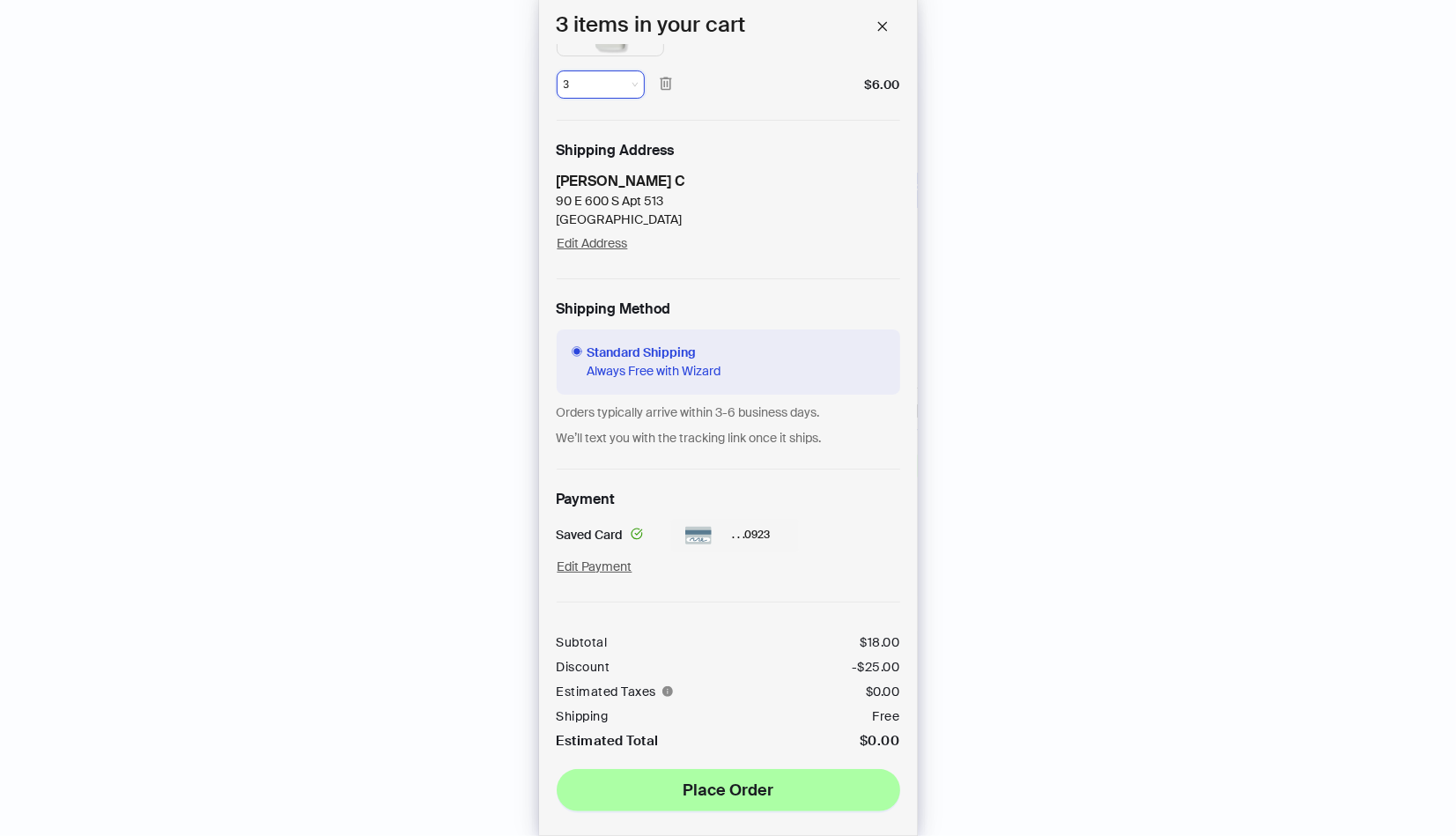
scroll to position [0, 0]
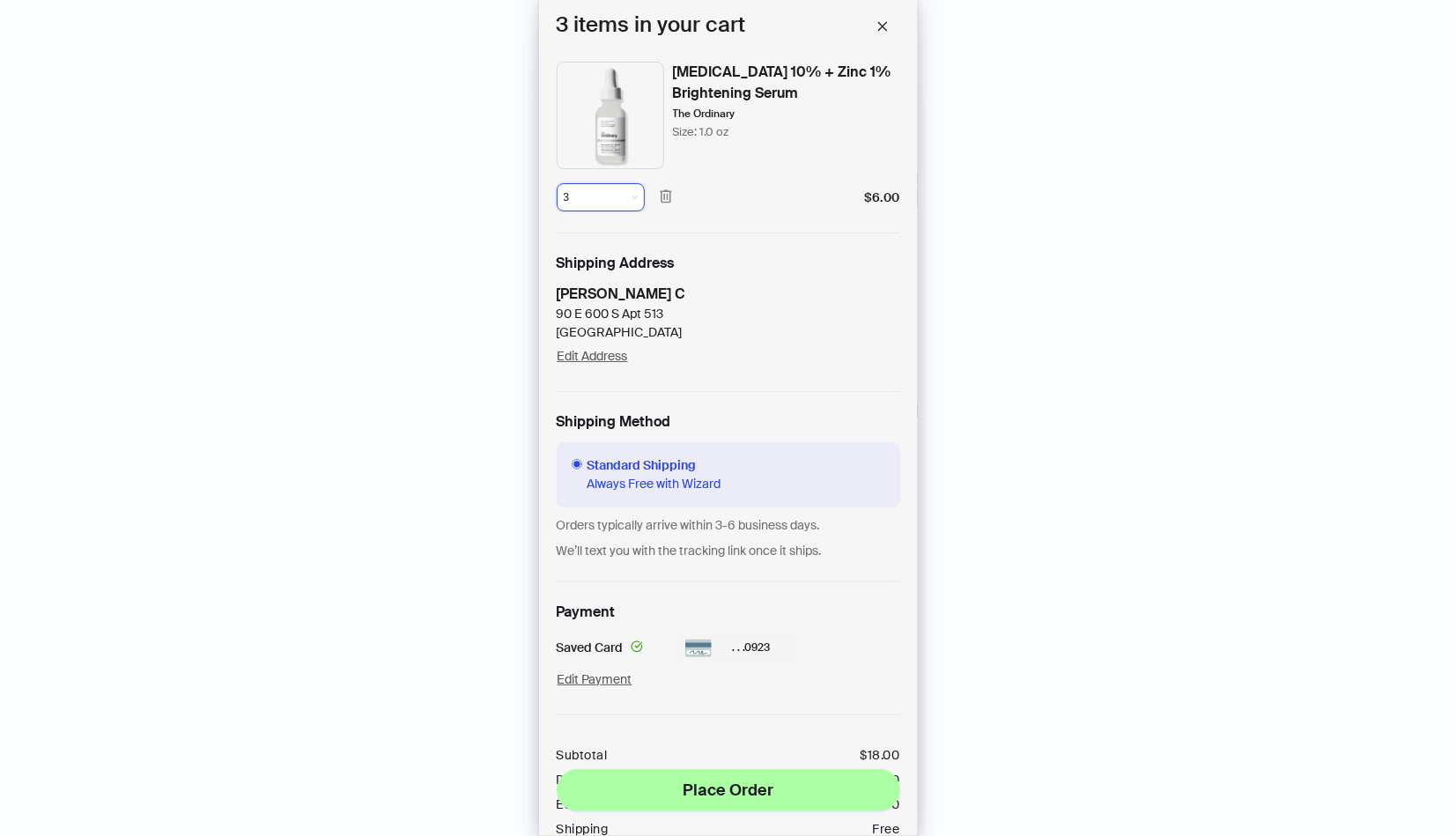
click at [617, 195] on span "3" at bounding box center [601, 197] width 74 height 26
click at [608, 263] on div "2" at bounding box center [601, 264] width 53 height 16
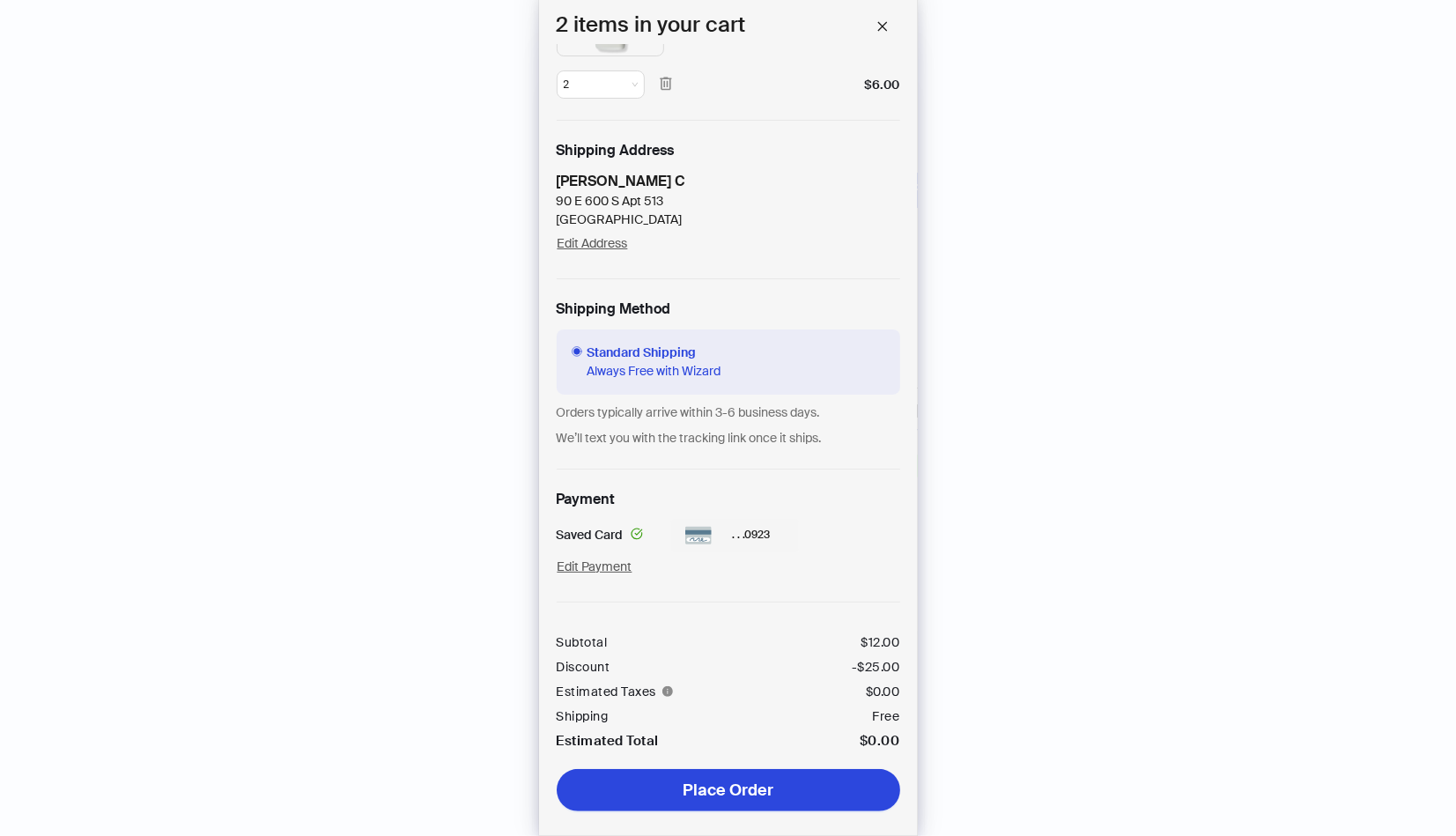
click at [692, 779] on span "Place Order" at bounding box center [728, 790] width 91 height 21
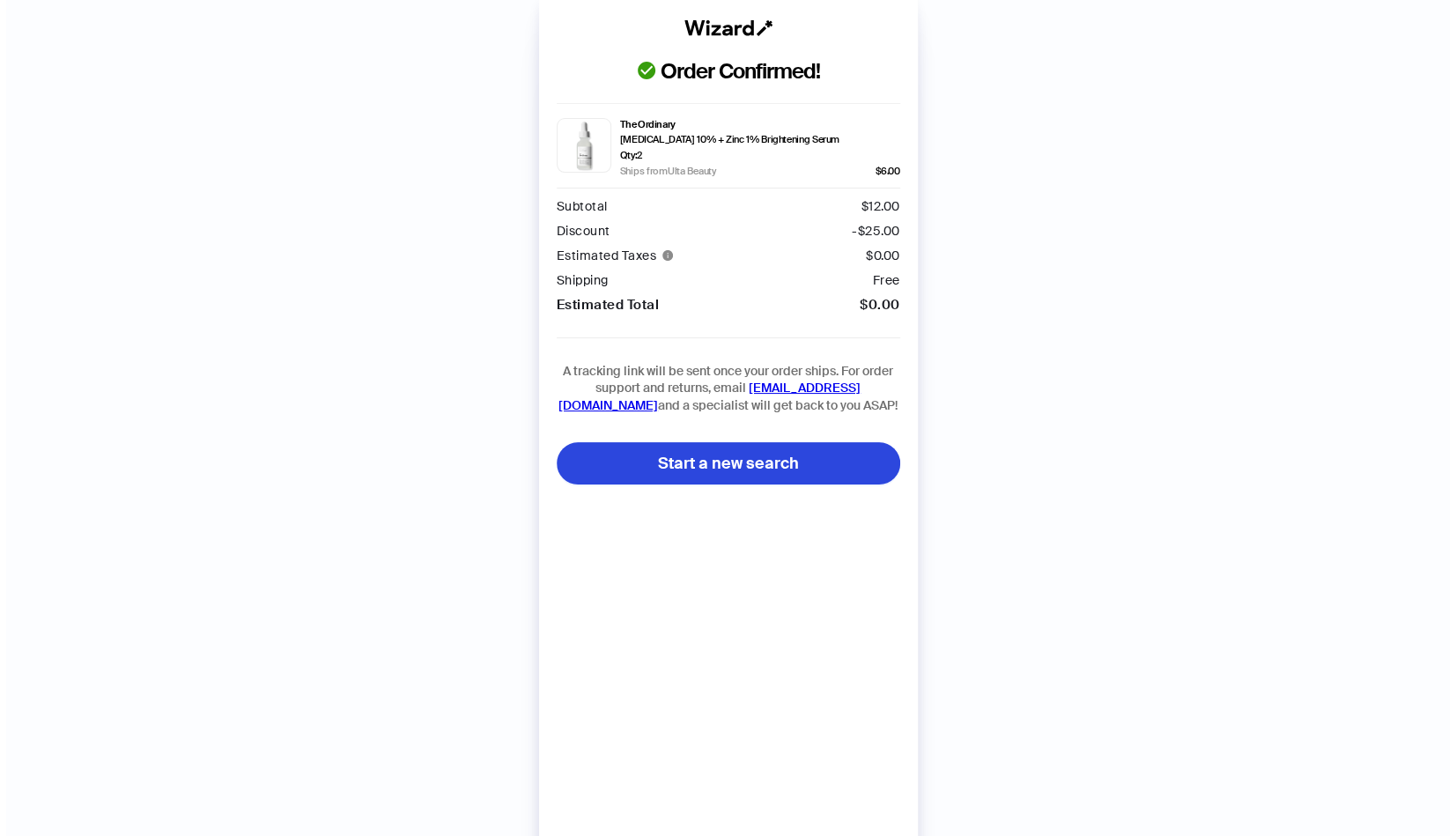
scroll to position [59, 0]
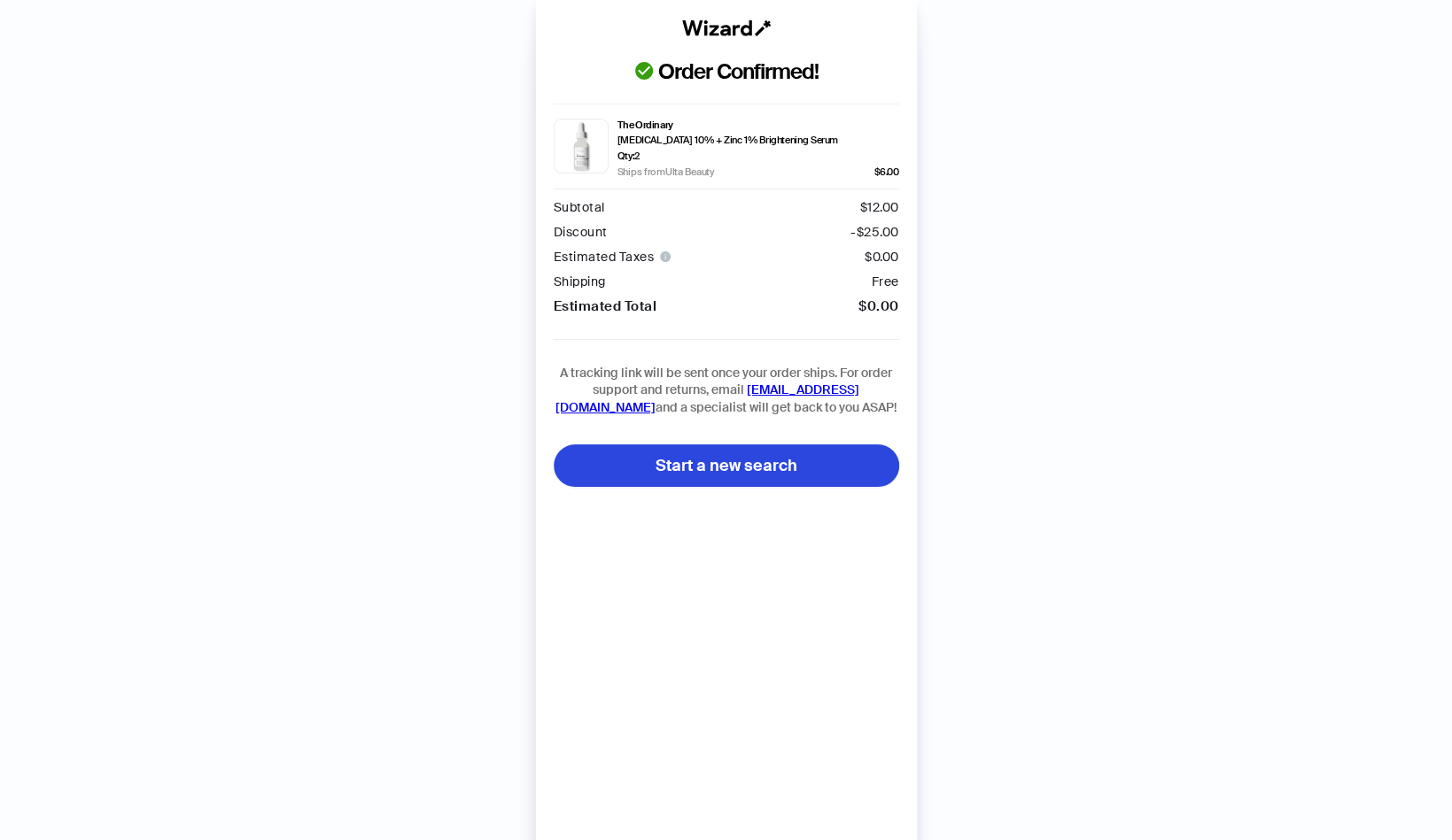
click at [664, 259] on icon "info-circle" at bounding box center [665, 256] width 11 height 11
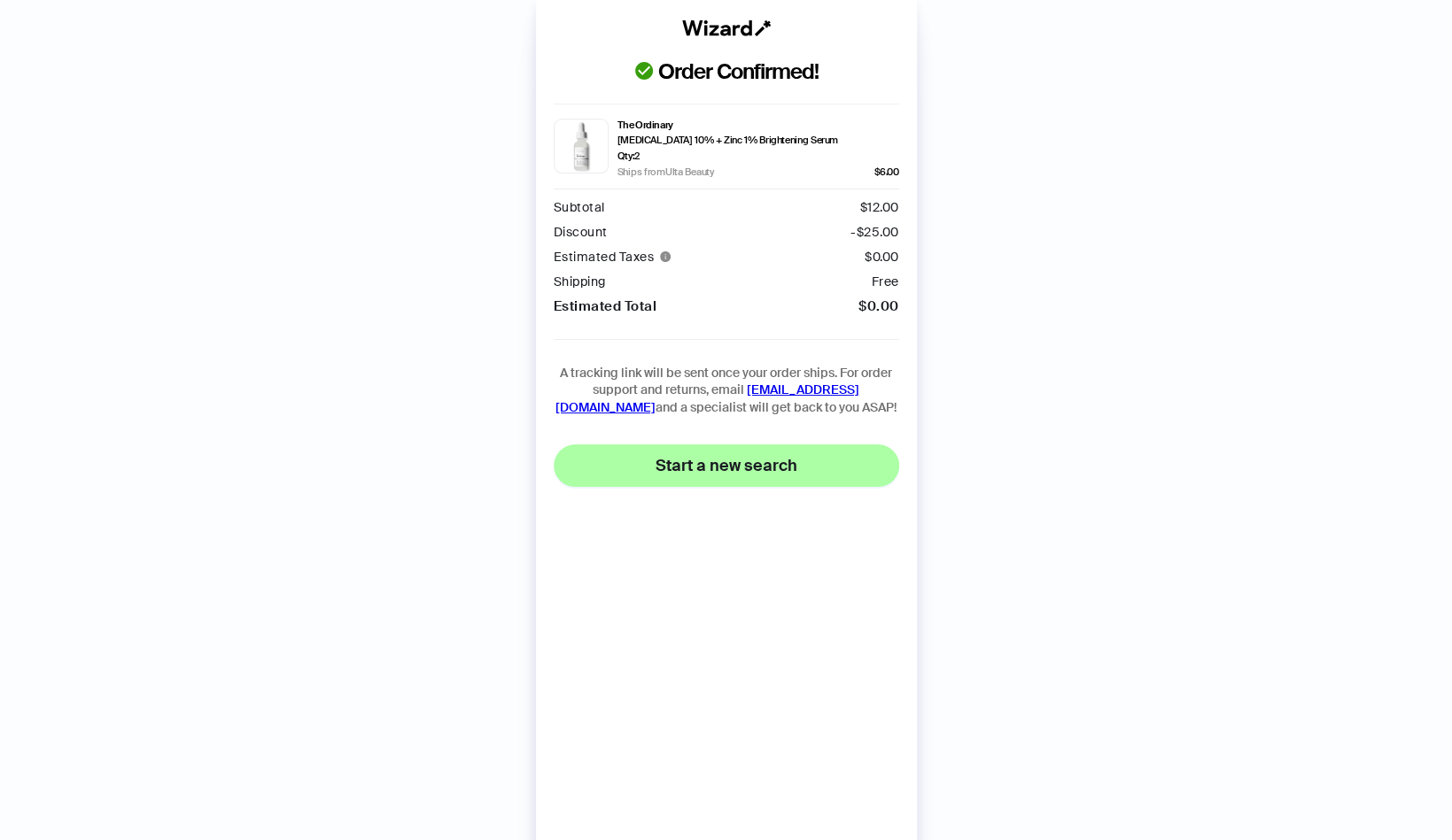
click at [677, 466] on span "Start a new search" at bounding box center [726, 466] width 141 height 22
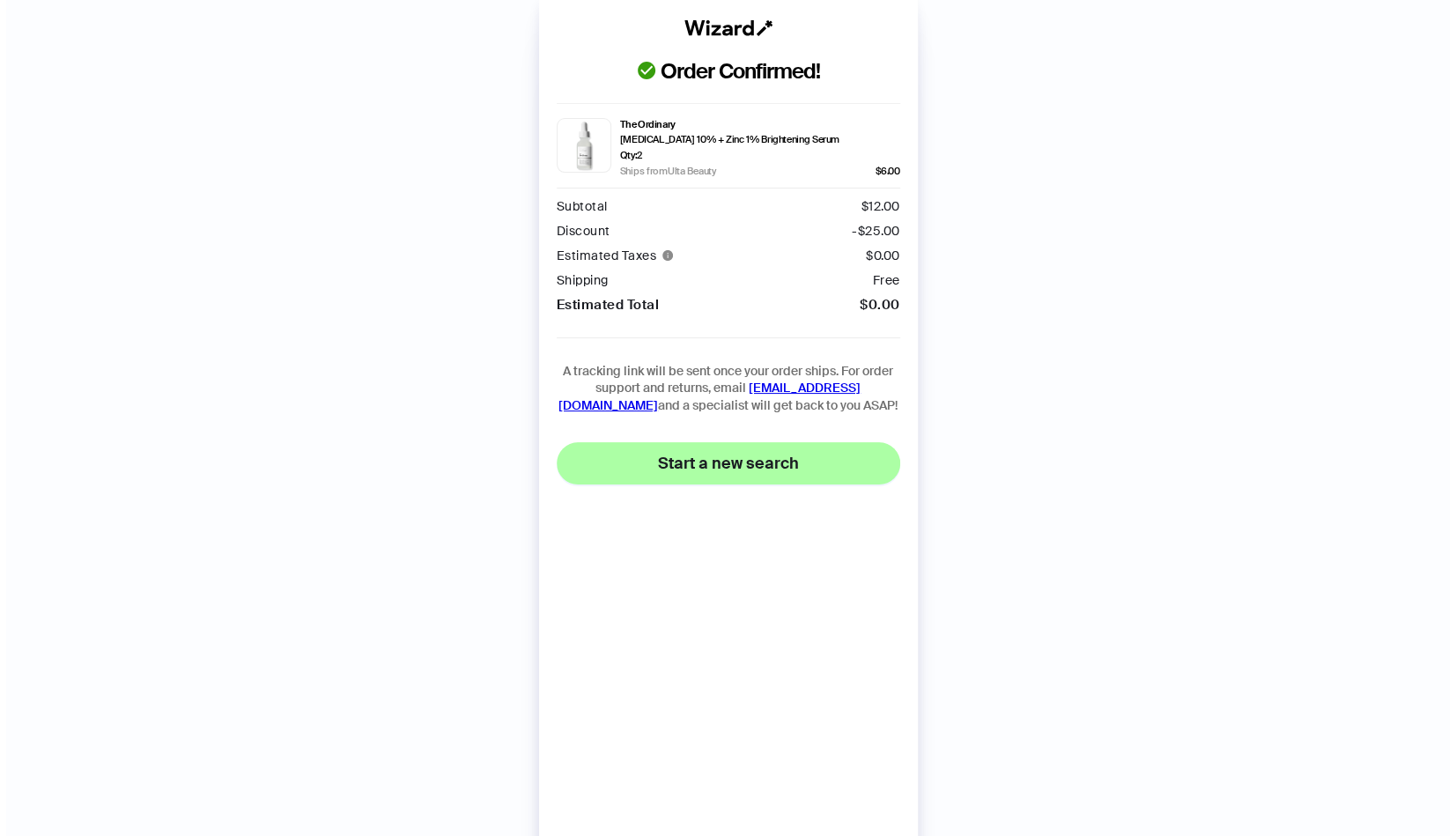
scroll to position [60, 0]
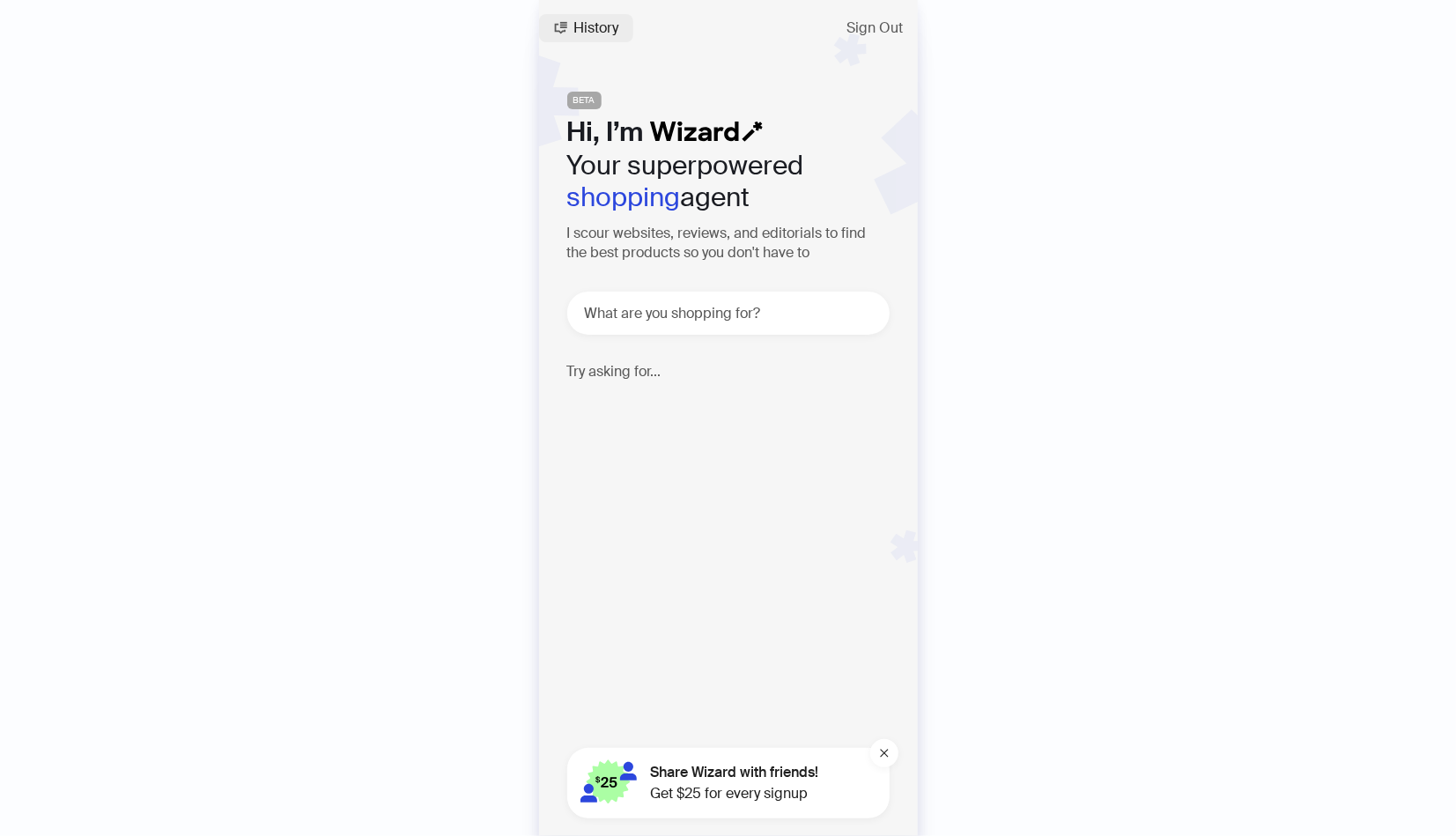
click at [566, 36] on button "History" at bounding box center [586, 27] width 95 height 28
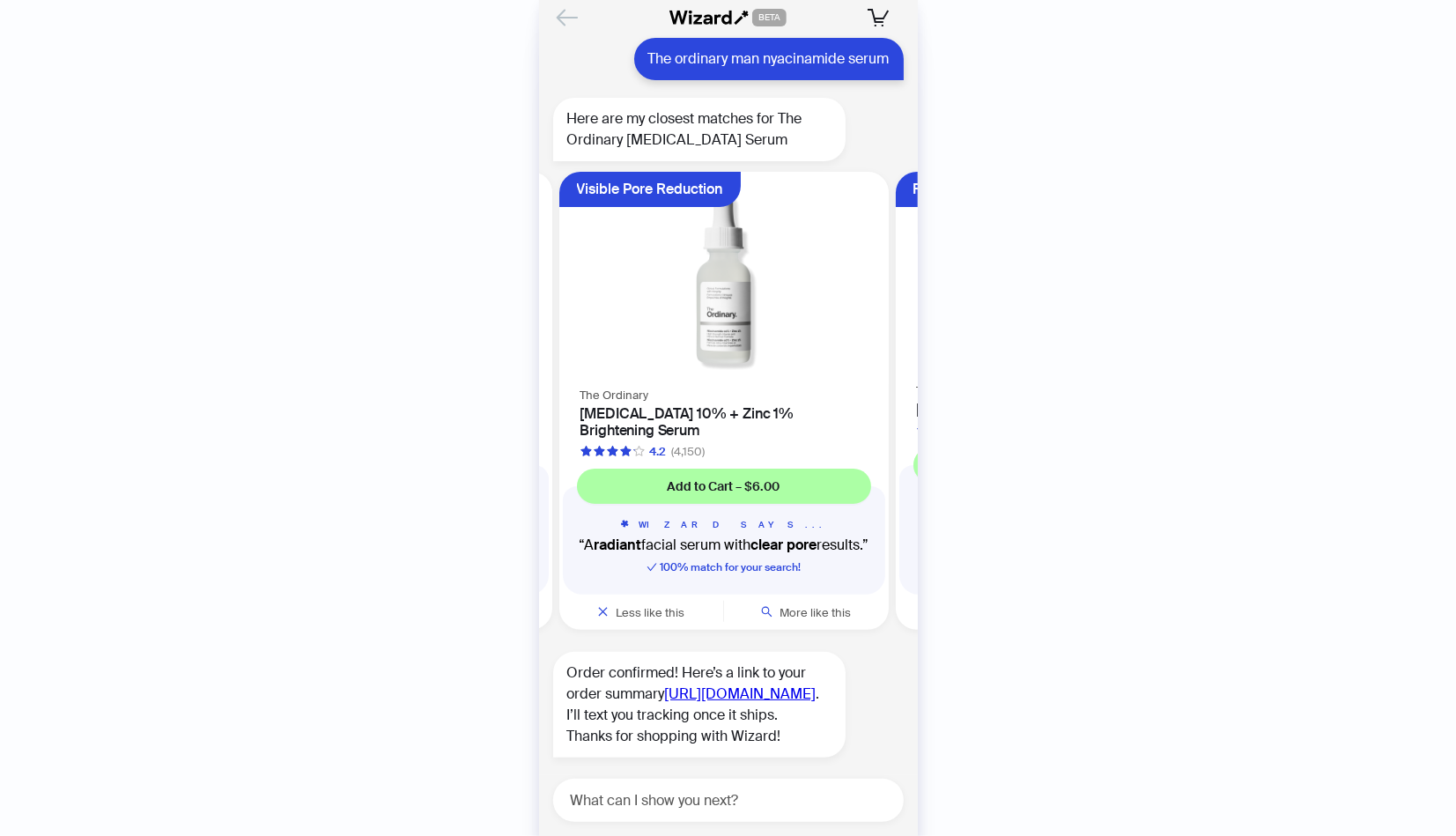
click at [562, 25] on icon "Back" at bounding box center [567, 18] width 30 height 30
